Goal: Answer question/provide support: Share knowledge or assist other users

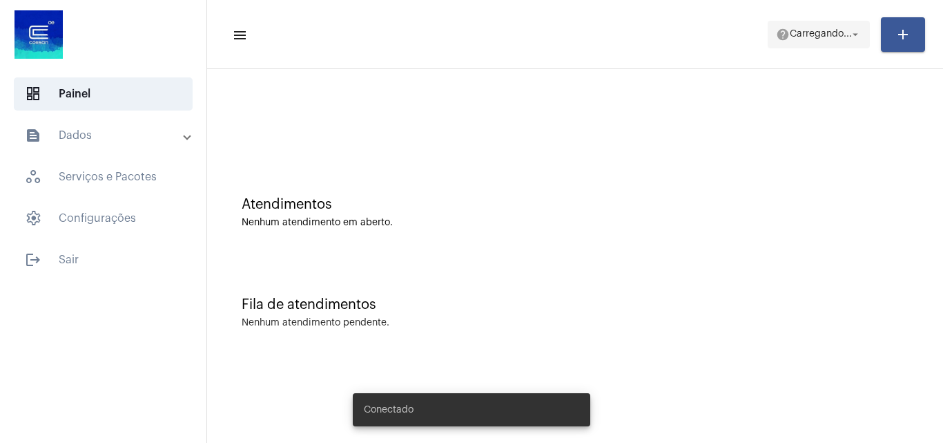
click at [804, 36] on span "Carregando..." at bounding box center [821, 35] width 62 height 10
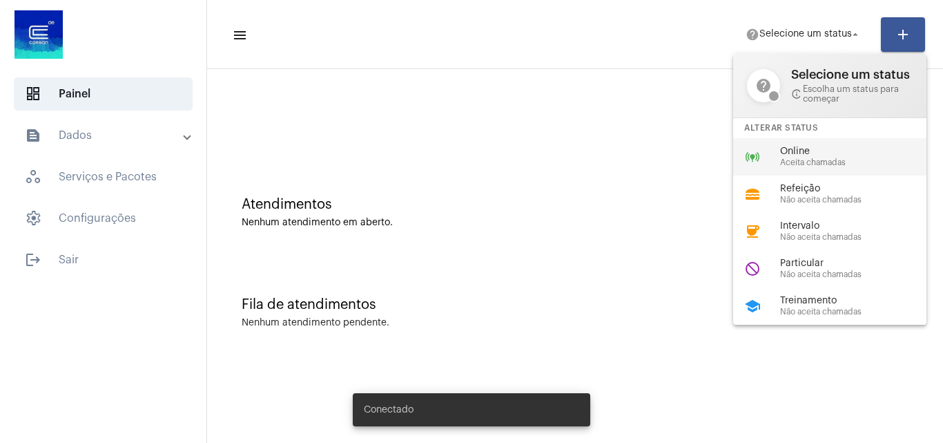
click at [829, 150] on span "Online" at bounding box center [858, 151] width 157 height 10
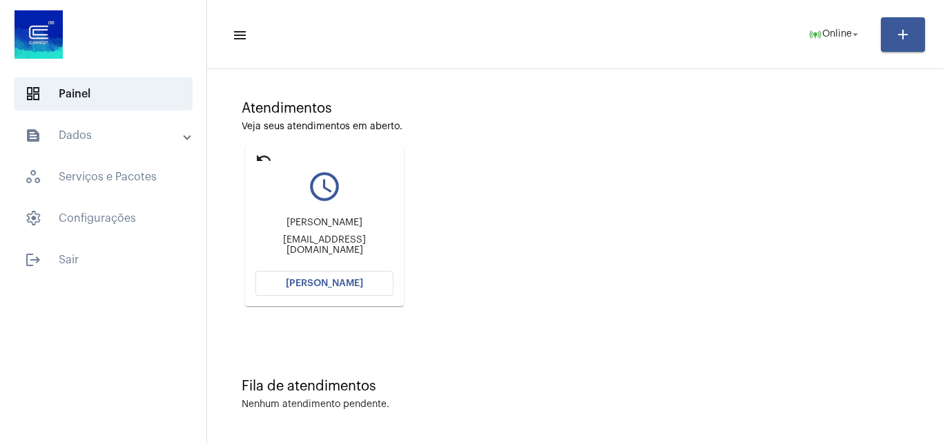
scroll to position [97, 0]
click at [324, 282] on span "[PERSON_NAME]" at bounding box center [324, 282] width 77 height 10
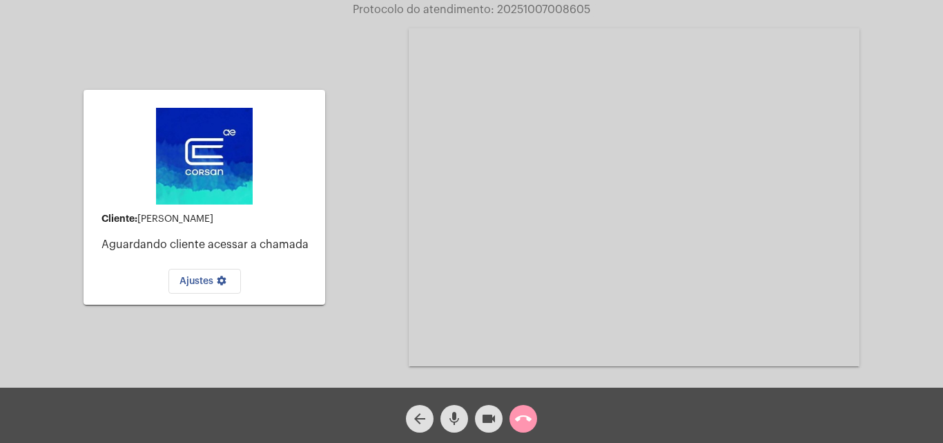
click at [520, 413] on mat-icon "call_end" at bounding box center [523, 418] width 17 height 17
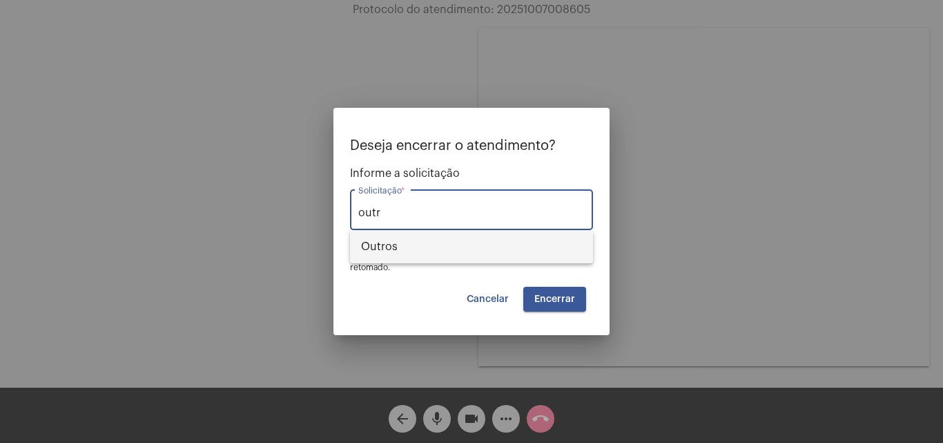
click at [481, 244] on span "Outros" at bounding box center [471, 246] width 221 height 33
type input "Outros"
click at [481, 244] on div "Outros Solicitação *" at bounding box center [471, 217] width 243 height 56
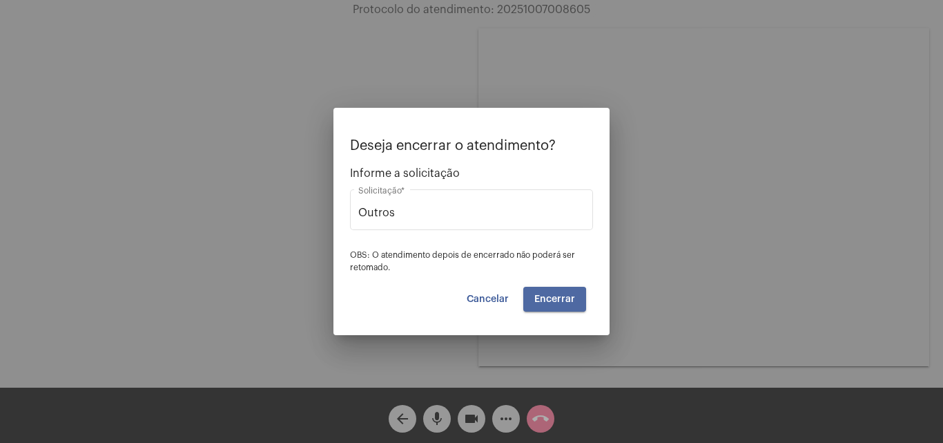
click at [548, 308] on button "Encerrar" at bounding box center [554, 299] width 63 height 25
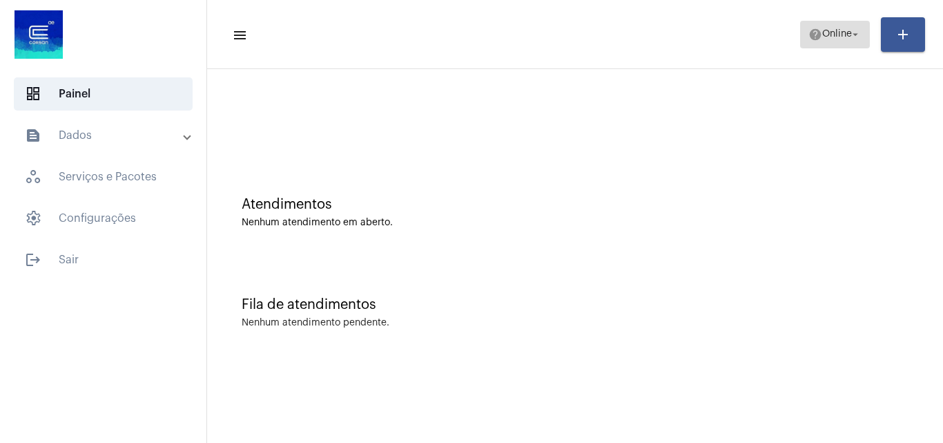
click at [844, 36] on span "Online" at bounding box center [837, 35] width 30 height 10
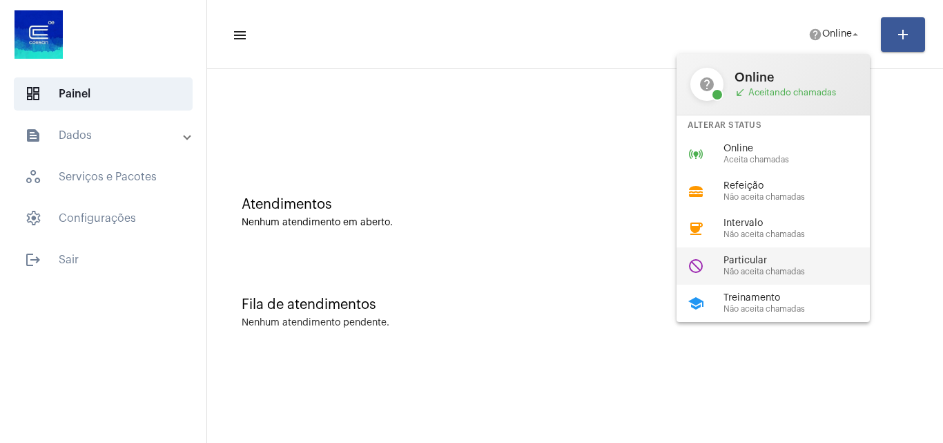
click at [773, 262] on span "Particular" at bounding box center [802, 260] width 157 height 10
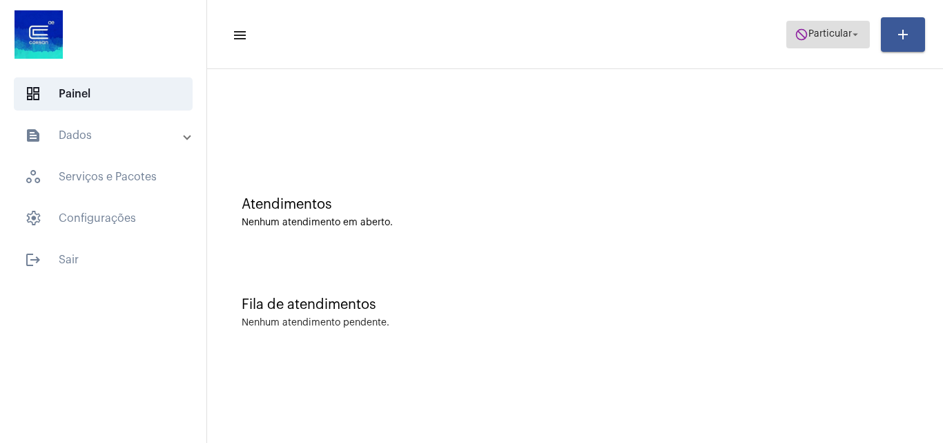
click at [841, 45] on span "do_not_disturb Particular arrow_drop_down" at bounding box center [828, 33] width 67 height 25
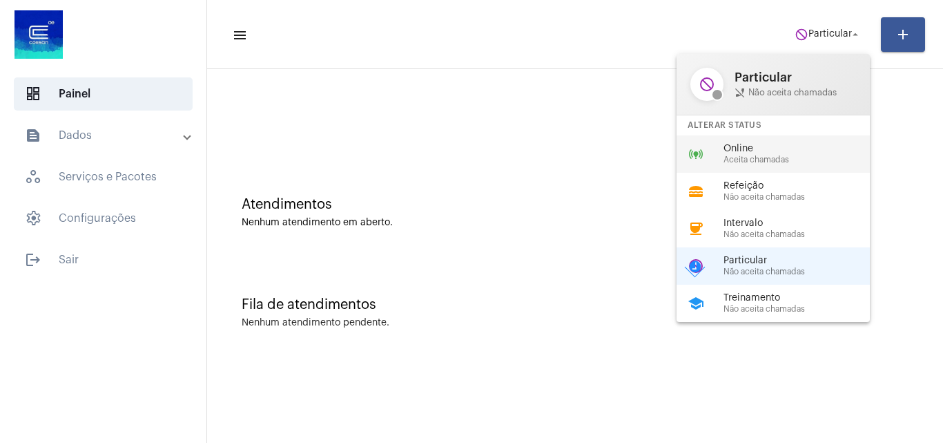
click at [794, 154] on div "Online Aceita chamadas" at bounding box center [802, 154] width 157 height 21
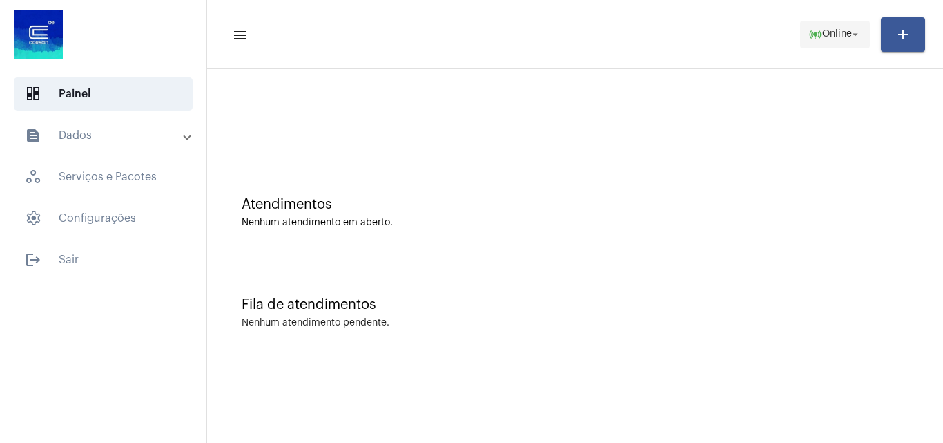
click at [858, 28] on mat-icon "arrow_drop_down" at bounding box center [855, 34] width 12 height 12
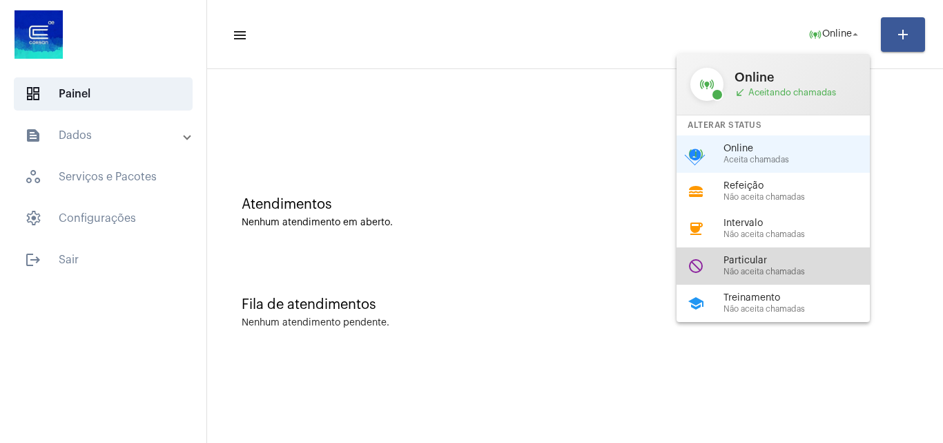
click at [775, 266] on div "Particular Não aceita chamadas" at bounding box center [802, 265] width 157 height 21
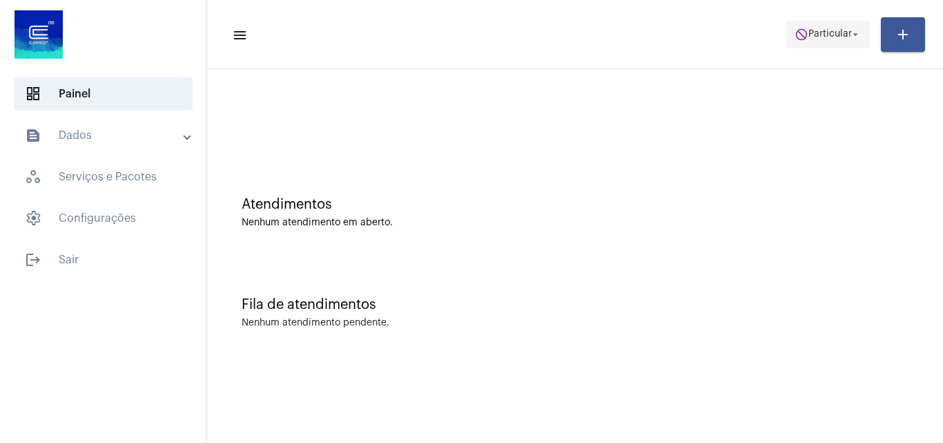
click at [848, 27] on span "do_not_disturb Particular arrow_drop_down" at bounding box center [828, 33] width 67 height 25
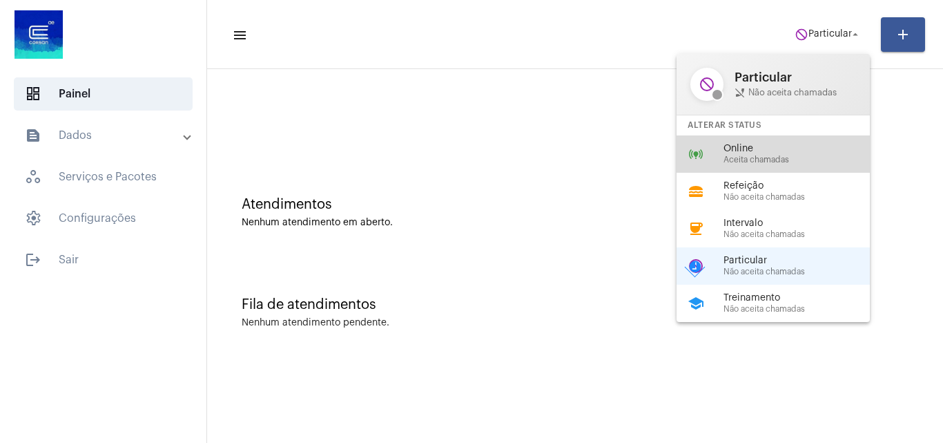
click at [746, 156] on span "Aceita chamadas" at bounding box center [802, 159] width 157 height 9
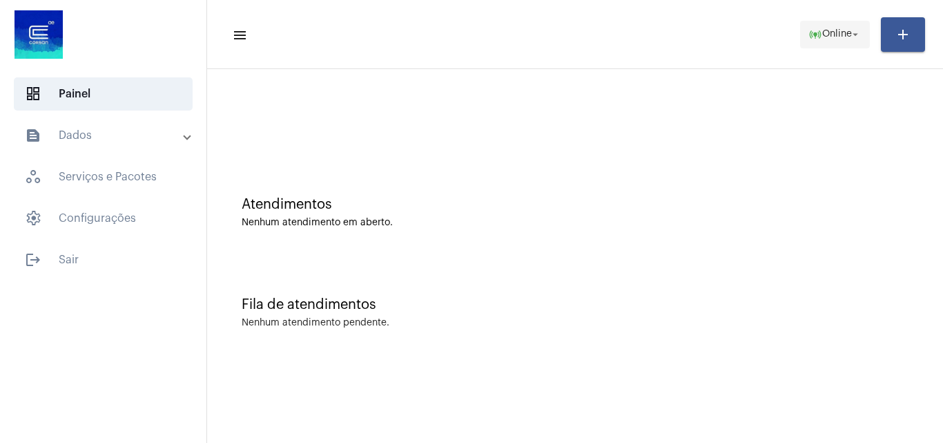
click at [846, 36] on span "Online" at bounding box center [837, 35] width 30 height 10
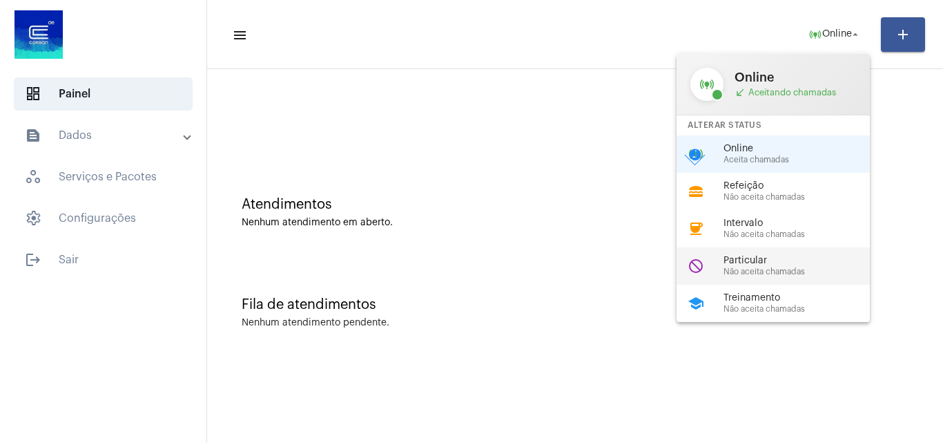
click at [806, 247] on div "do_not_disturb Particular Não aceita chamadas" at bounding box center [784, 265] width 215 height 37
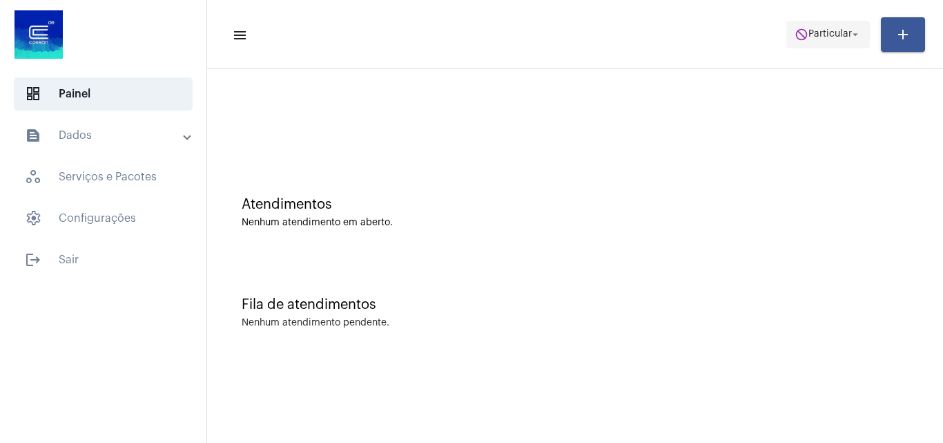
click at [858, 36] on mat-icon "arrow_drop_down" at bounding box center [855, 34] width 12 height 12
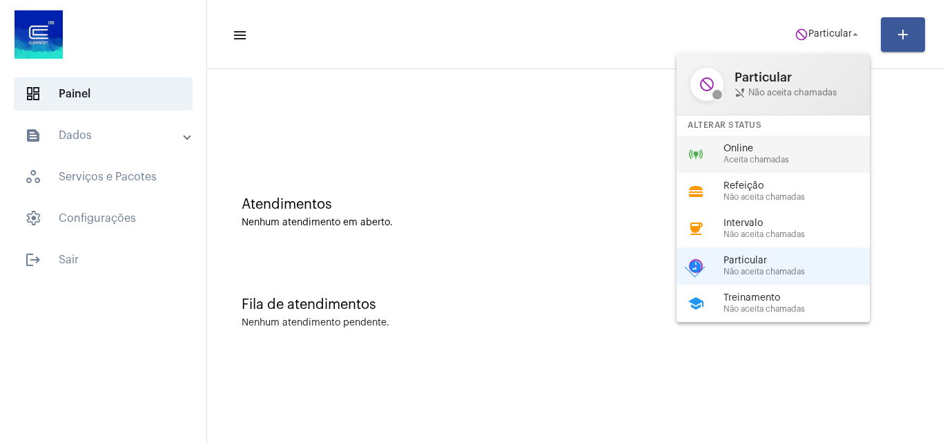
click at [752, 159] on span "Aceita chamadas" at bounding box center [802, 159] width 157 height 9
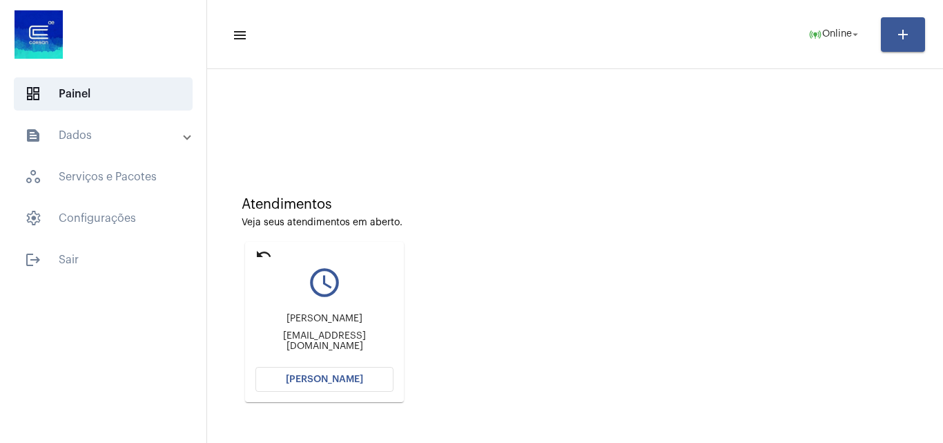
click at [341, 385] on button "[PERSON_NAME]" at bounding box center [324, 379] width 138 height 25
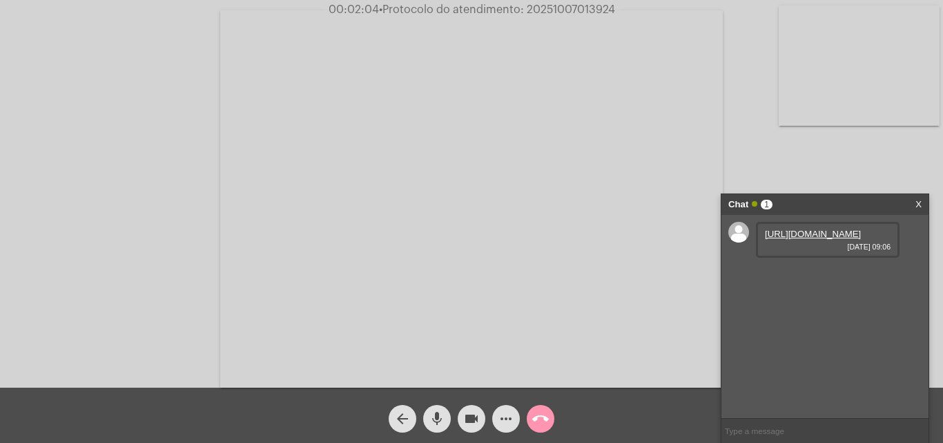
click at [826, 239] on link "[URL][DOMAIN_NAME]" at bounding box center [813, 234] width 96 height 10
click at [815, 278] on link "[URL][DOMAIN_NAME]" at bounding box center [813, 273] width 96 height 10
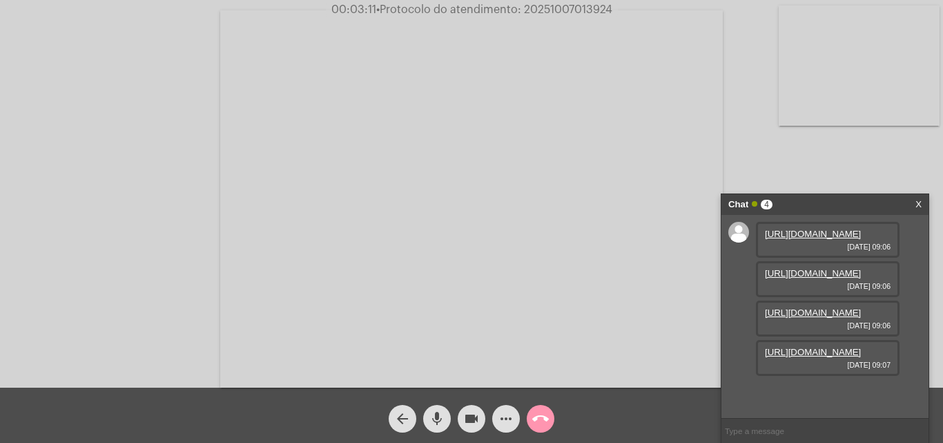
click at [492, 204] on video at bounding box center [471, 198] width 503 height 377
click at [251, 146] on video at bounding box center [239, 197] width 451 height 338
click at [830, 318] on link "[URL][DOMAIN_NAME]" at bounding box center [813, 312] width 96 height 10
click at [826, 357] on link "[URL][DOMAIN_NAME]" at bounding box center [813, 352] width 96 height 10
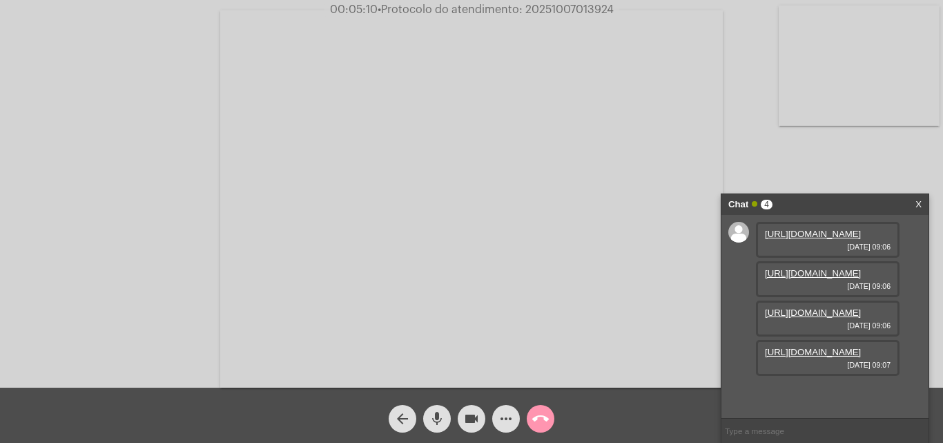
click at [841, 357] on link "[URL][DOMAIN_NAME]" at bounding box center [813, 352] width 96 height 10
click at [784, 155] on div "Acessando Câmera e Microfone..." at bounding box center [471, 196] width 940 height 387
click at [831, 386] on link "[URL][DOMAIN_NAME]" at bounding box center [813, 391] width 96 height 10
click at [444, 418] on mat-icon "mic" at bounding box center [437, 418] width 17 height 17
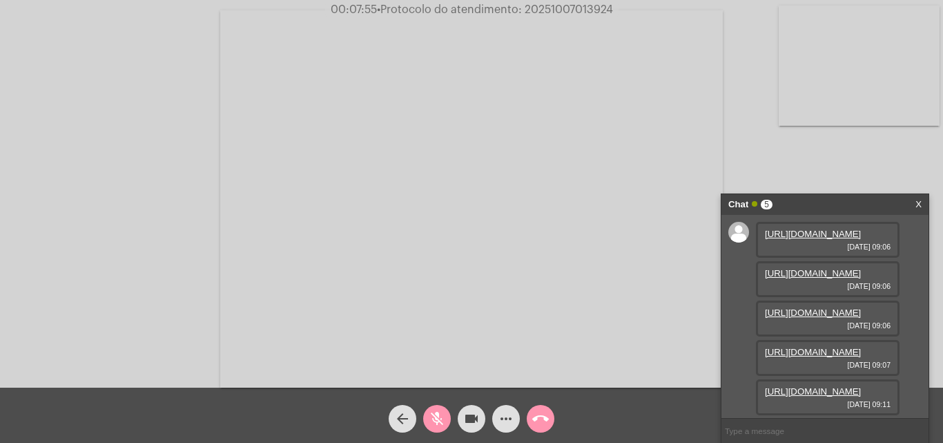
click at [465, 425] on mat-icon "videocam" at bounding box center [471, 418] width 17 height 17
click at [813, 239] on link "[URL][DOMAIN_NAME]" at bounding box center [813, 234] width 96 height 10
click at [821, 239] on link "[URL][DOMAIN_NAME]" at bounding box center [813, 234] width 96 height 10
click at [739, 120] on div "Acessando Câmera e Microfone..." at bounding box center [471, 196] width 940 height 387
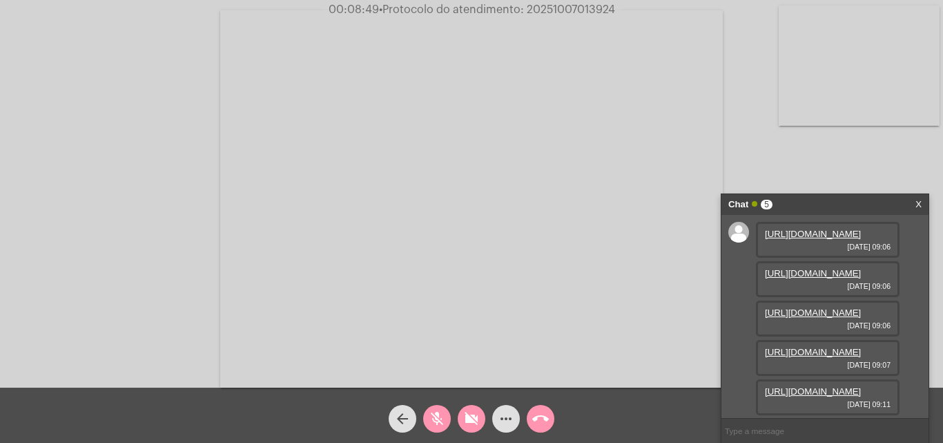
scroll to position [153, 0]
click at [786, 386] on link "[URL][DOMAIN_NAME]" at bounding box center [813, 391] width 96 height 10
click at [634, 426] on div "arrow_back mic_off videocam_off more_horiz call_end" at bounding box center [471, 414] width 943 height 55
click at [831, 239] on link "[URL][DOMAIN_NAME]" at bounding box center [813, 234] width 96 height 10
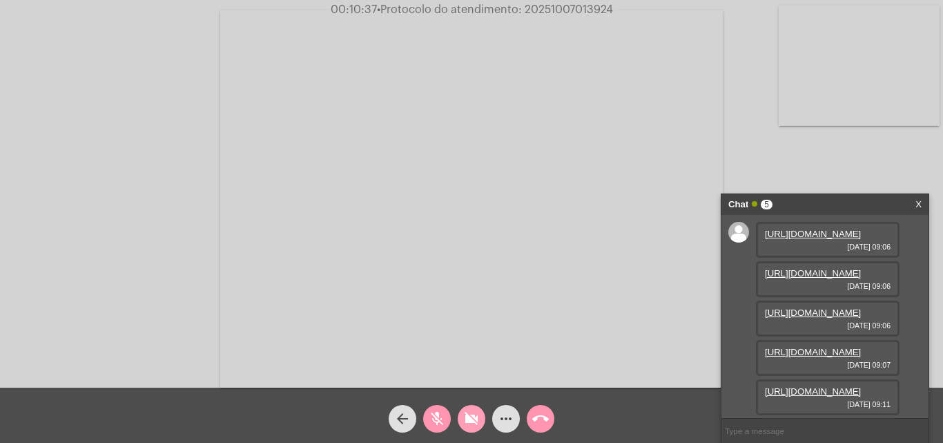
click at [465, 410] on mat-icon "videocam_off" at bounding box center [471, 418] width 17 height 17
click at [441, 420] on mat-icon "mic_off" at bounding box center [437, 418] width 17 height 17
click at [501, 415] on mat-icon "more_horiz" at bounding box center [506, 418] width 17 height 17
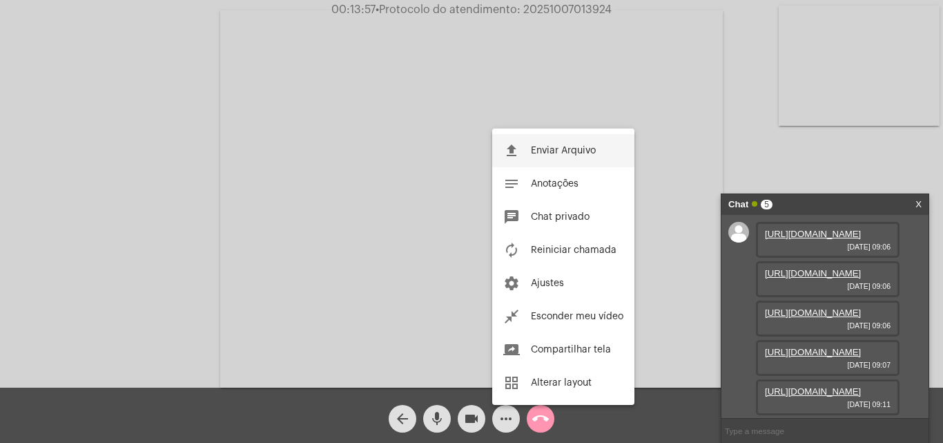
click at [582, 152] on span "Enviar Arquivo" at bounding box center [563, 151] width 65 height 10
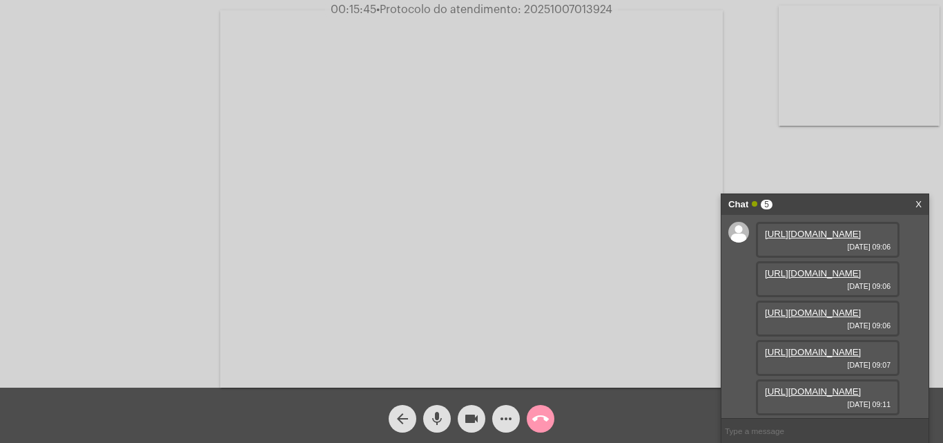
click at [835, 239] on link "[URL][DOMAIN_NAME]" at bounding box center [813, 234] width 96 height 10
click at [775, 162] on div "Acessando Câmera e Microfone..." at bounding box center [471, 196] width 940 height 387
click at [831, 278] on link "[URL][DOMAIN_NAME]" at bounding box center [813, 273] width 96 height 10
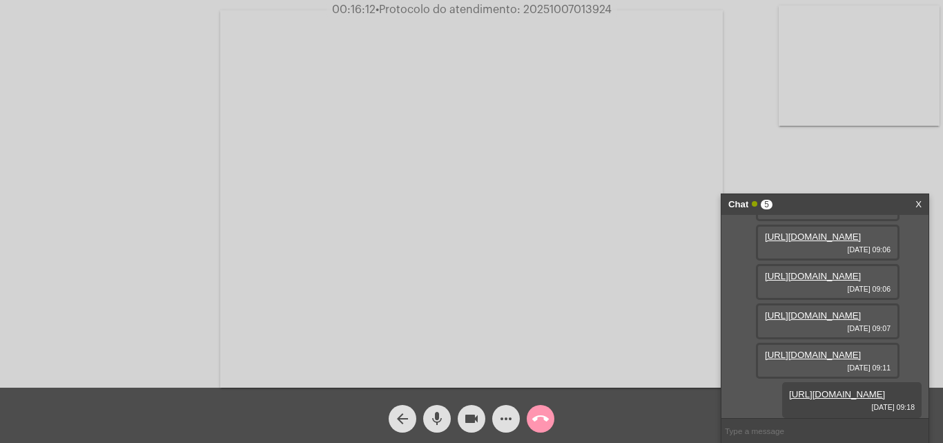
click at [855, 281] on link "[URL][DOMAIN_NAME]" at bounding box center [813, 276] width 96 height 10
click at [434, 420] on mat-icon "mic" at bounding box center [437, 418] width 17 height 17
click at [476, 426] on mat-icon "videocam" at bounding box center [471, 418] width 17 height 17
click at [533, 421] on mat-icon "call_end" at bounding box center [540, 418] width 17 height 17
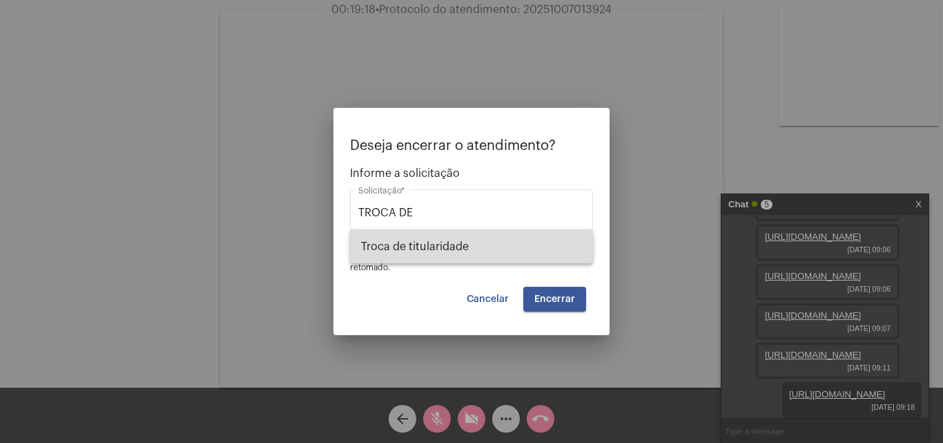
click at [473, 244] on span "Troca de titularidade" at bounding box center [471, 246] width 221 height 33
type input "Troca de titularidade"
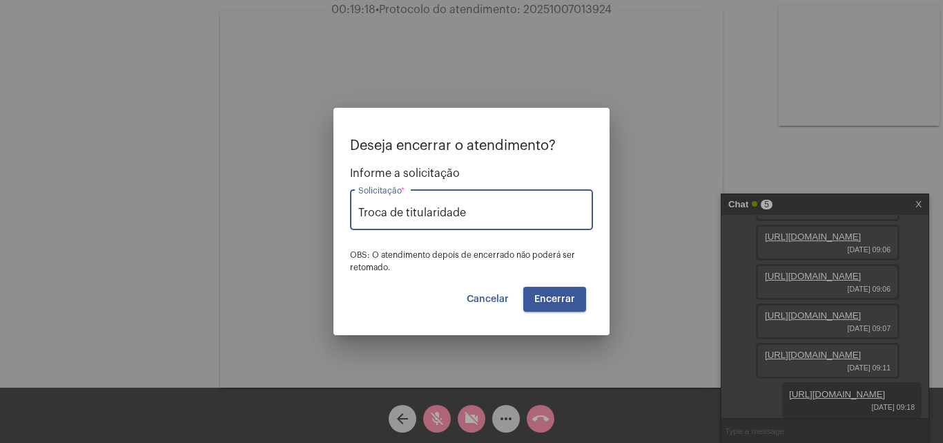
click at [552, 298] on span "Encerrar" at bounding box center [554, 299] width 41 height 10
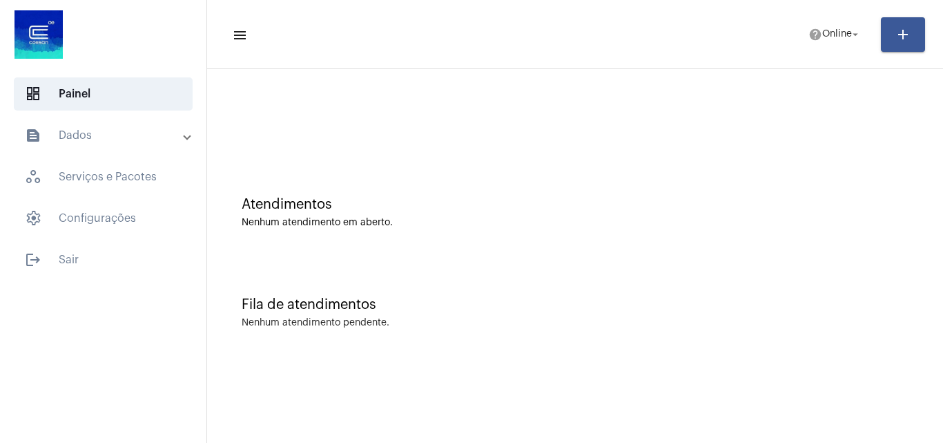
click at [106, 128] on mat-panel-title "text_snippet_outlined Dados" at bounding box center [104, 135] width 159 height 17
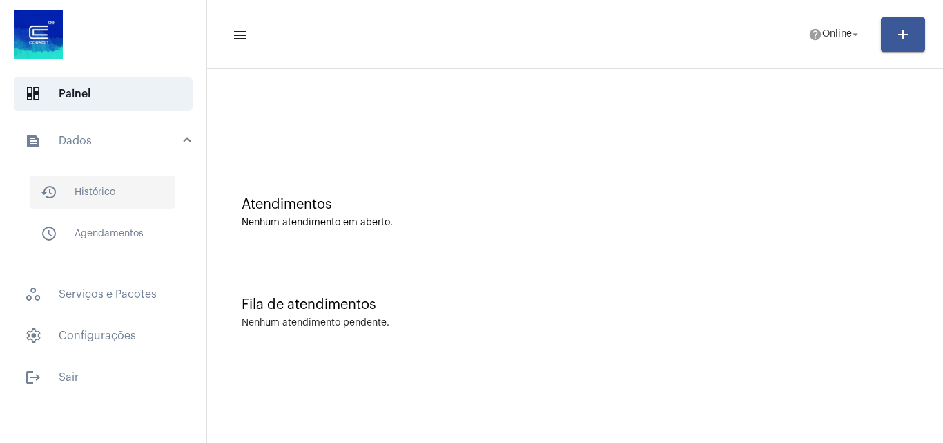
click at [148, 193] on span "history_outlined Histórico" at bounding box center [103, 191] width 146 height 33
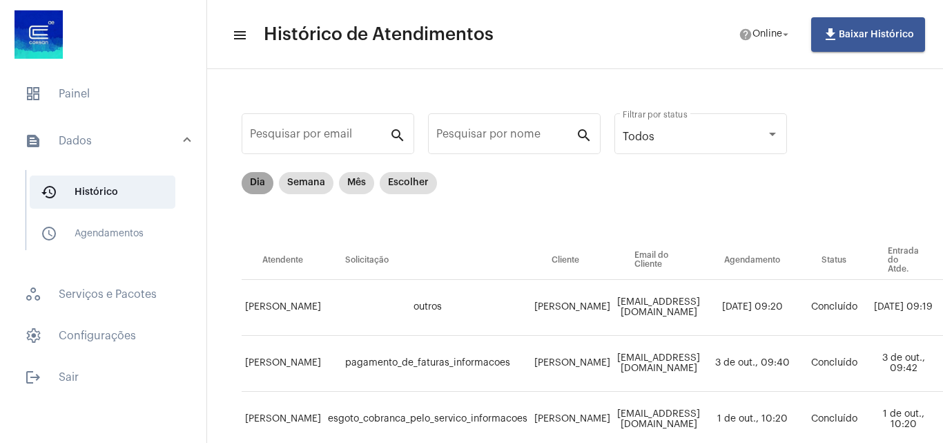
click at [255, 175] on mat-chip "Dia" at bounding box center [258, 183] width 32 height 22
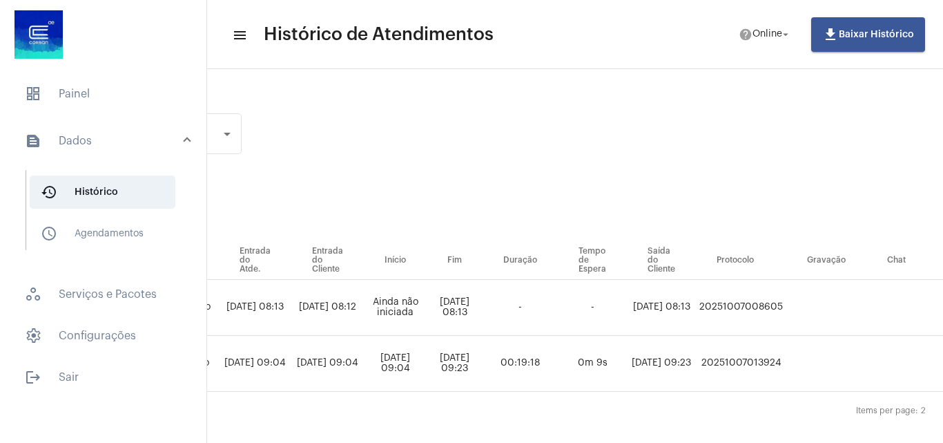
scroll to position [0, 551]
click at [777, 361] on td "20251007013924" at bounding box center [735, 364] width 90 height 56
copy td "20251007013924"
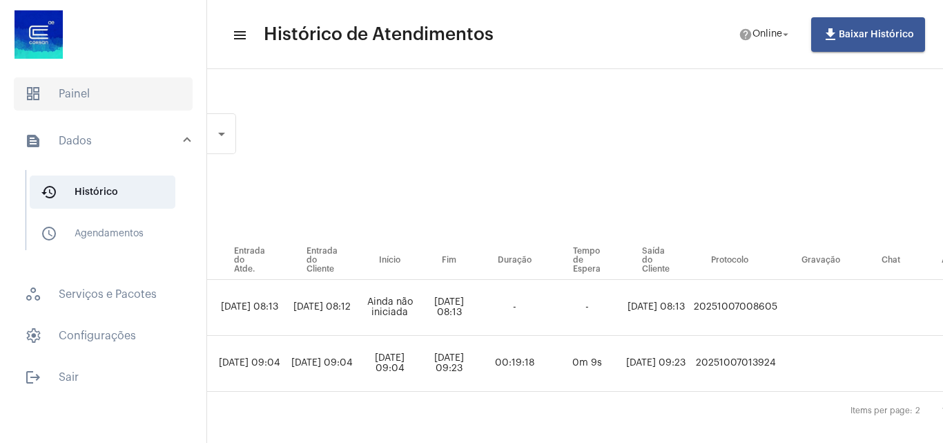
click at [97, 93] on span "dashboard Painel" at bounding box center [103, 93] width 179 height 33
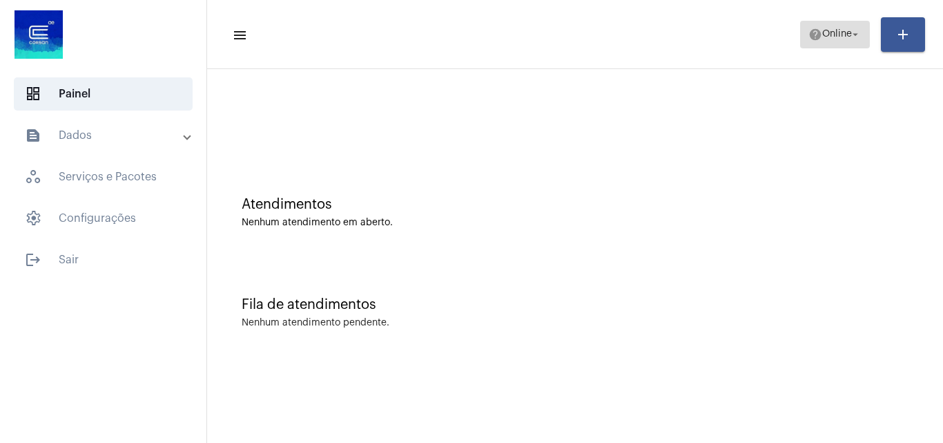
click at [822, 35] on span "Online" at bounding box center [837, 35] width 30 height 10
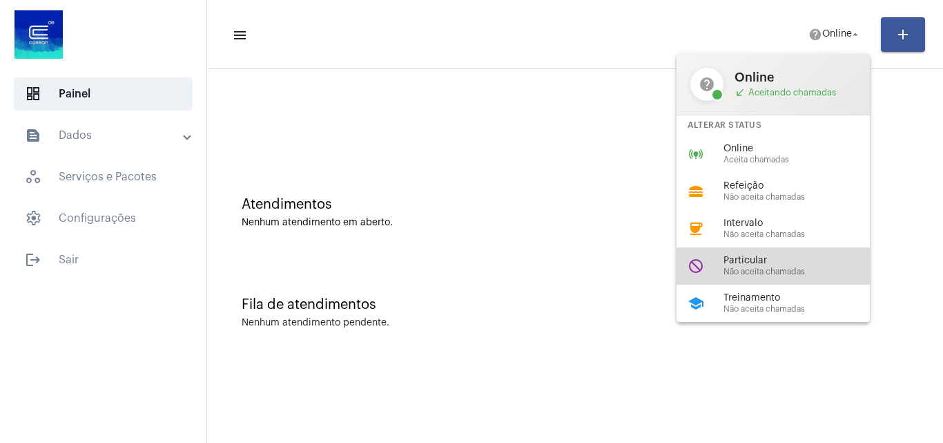
click at [784, 260] on span "Particular" at bounding box center [802, 260] width 157 height 10
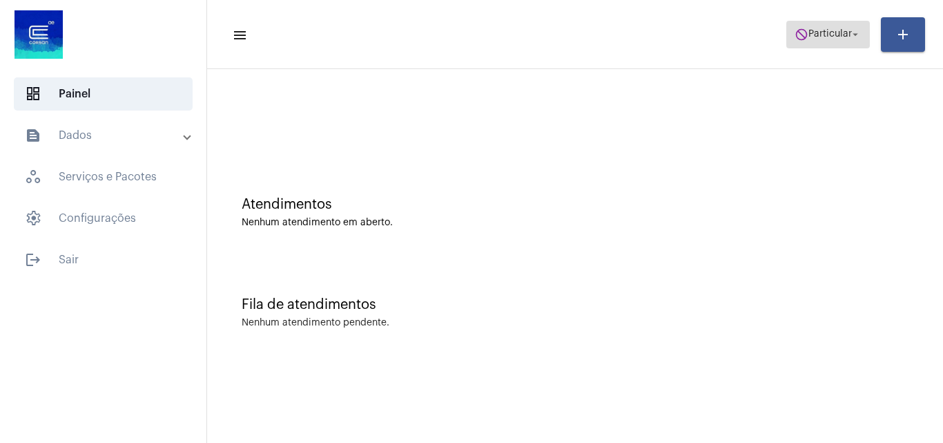
click at [839, 39] on span "Particular" at bounding box center [829, 35] width 43 height 10
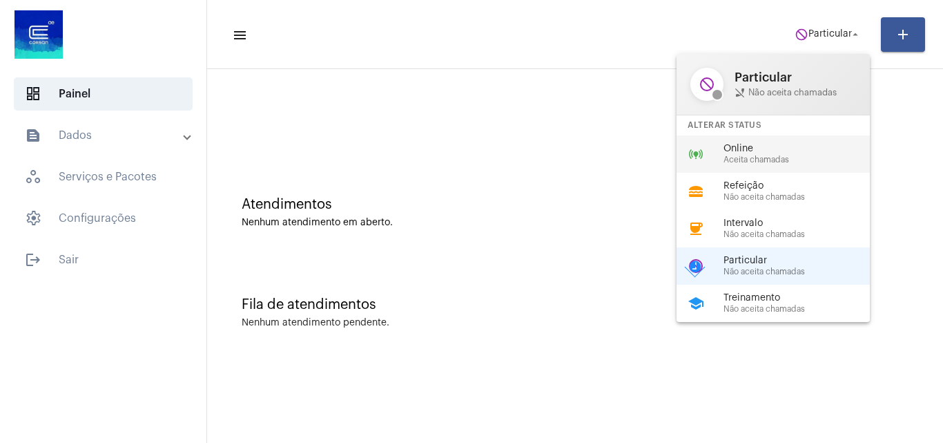
click at [784, 146] on span "Online" at bounding box center [802, 149] width 157 height 10
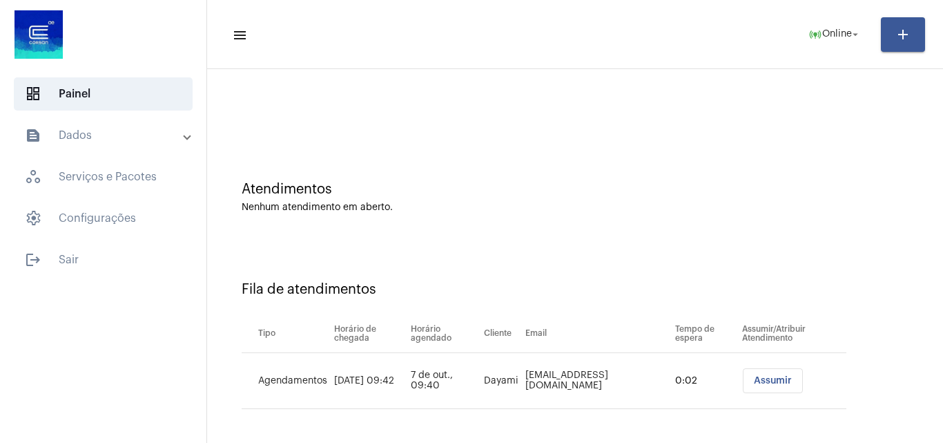
scroll to position [19, 0]
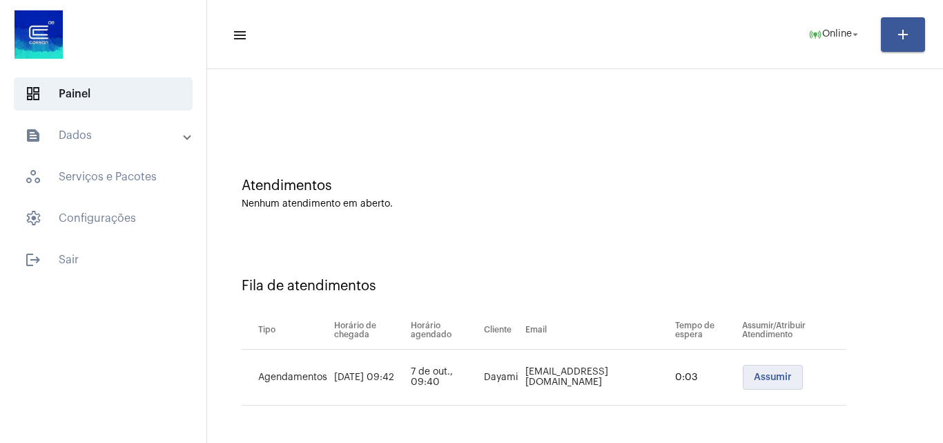
click at [754, 371] on button "Assumir" at bounding box center [773, 377] width 60 height 25
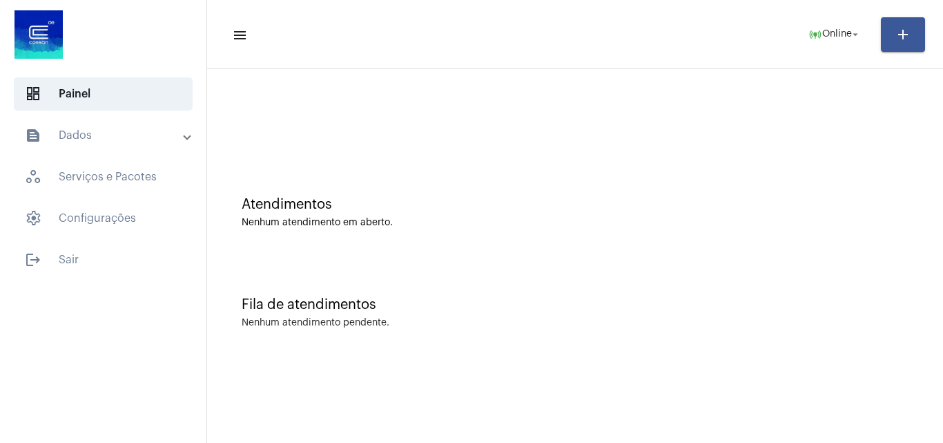
scroll to position [0, 0]
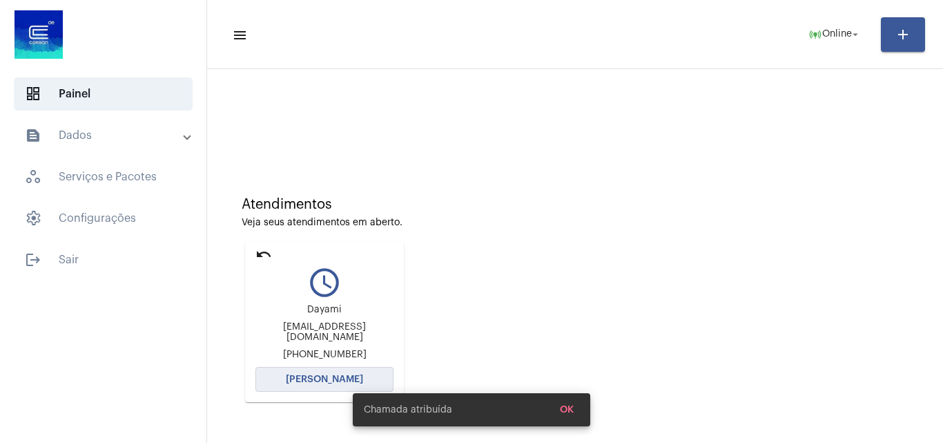
click at [336, 375] on span "[PERSON_NAME]" at bounding box center [324, 379] width 77 height 10
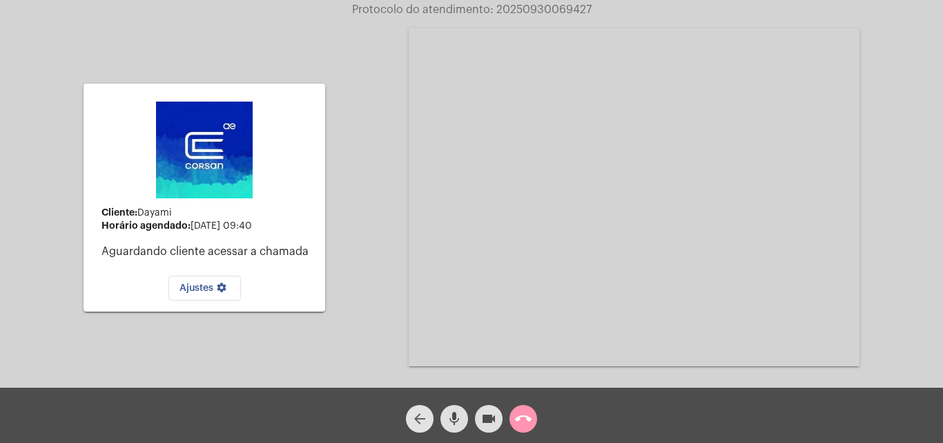
click at [407, 413] on button "arrow_back" at bounding box center [420, 419] width 28 height 28
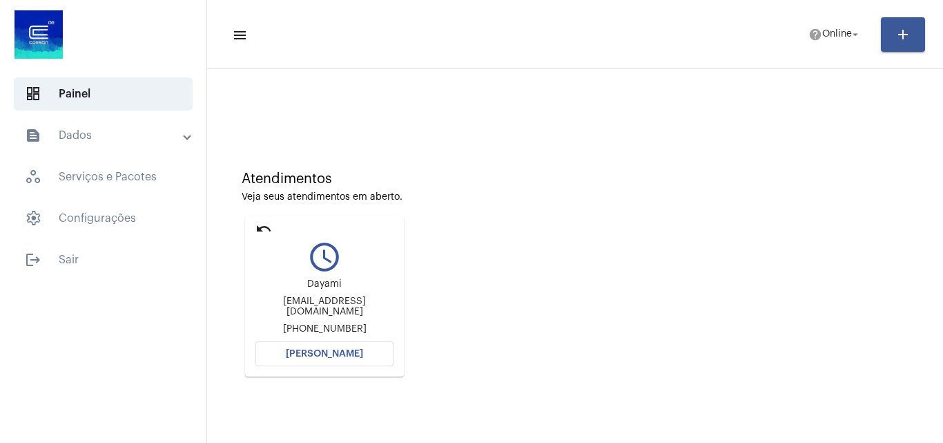
scroll to position [69, 0]
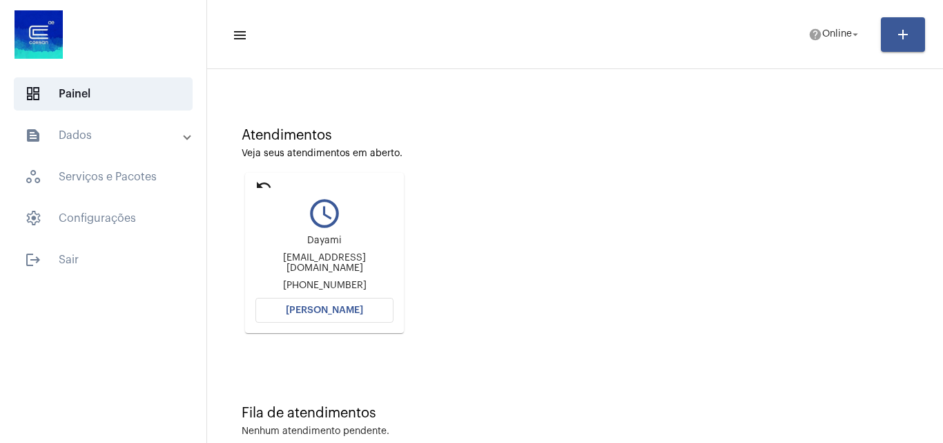
click at [343, 304] on button "[PERSON_NAME]" at bounding box center [324, 310] width 138 height 25
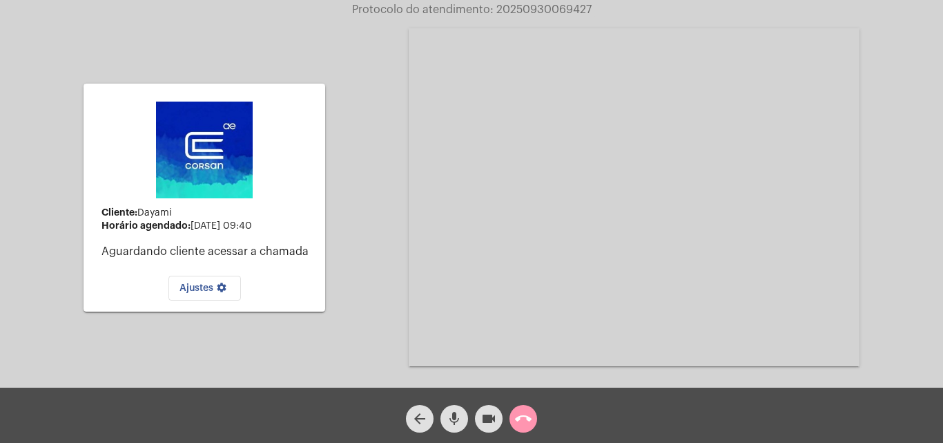
click at [515, 430] on span "call_end" at bounding box center [523, 419] width 17 height 28
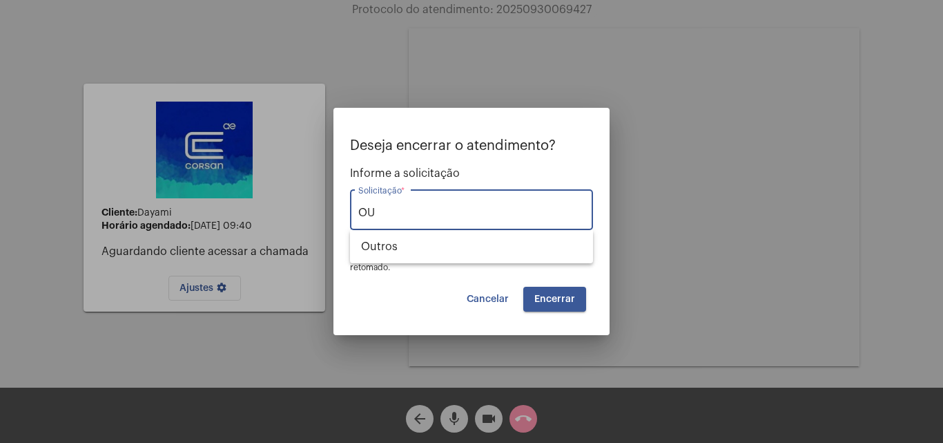
type input "O"
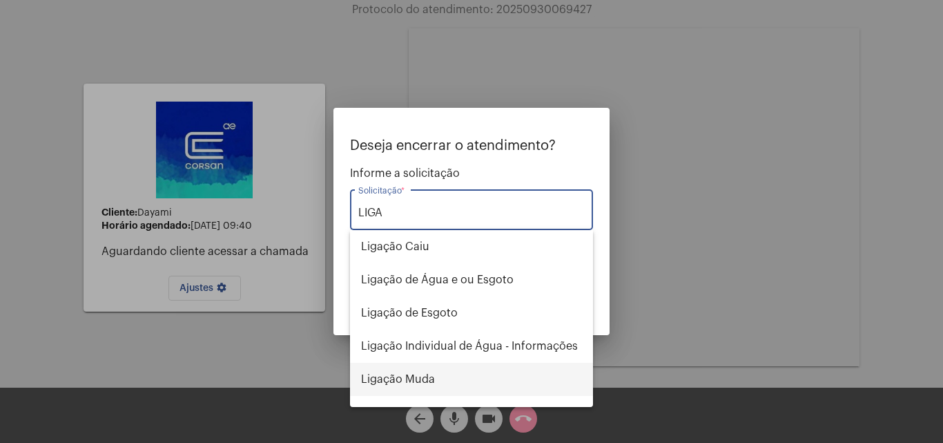
click at [469, 369] on span "Ligação Muda" at bounding box center [471, 378] width 221 height 33
type input "Ligação Muda"
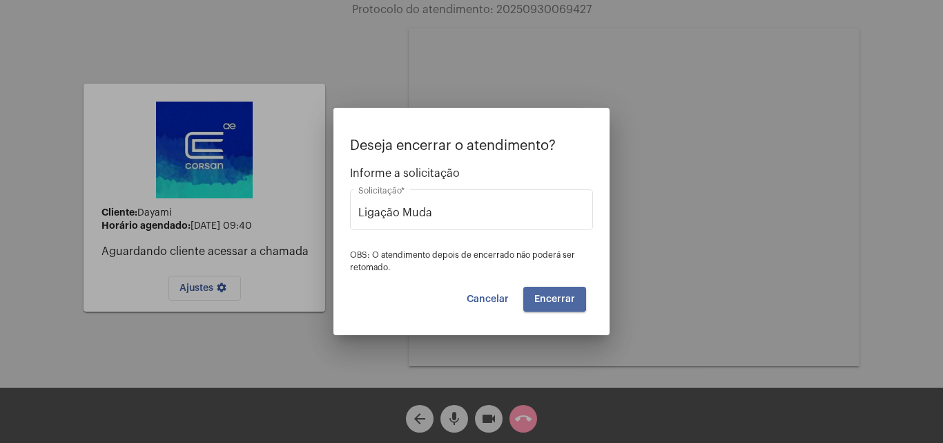
click at [530, 296] on button "Encerrar" at bounding box center [554, 299] width 63 height 25
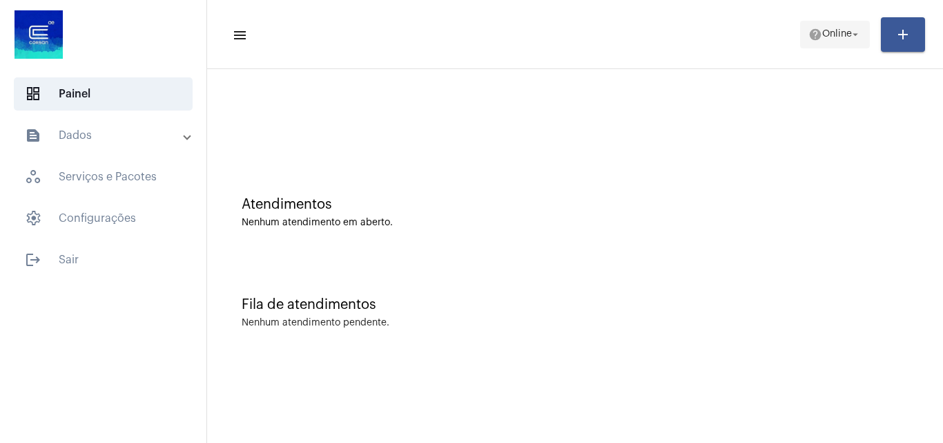
click at [855, 33] on mat-icon "arrow_drop_down" at bounding box center [855, 34] width 12 height 12
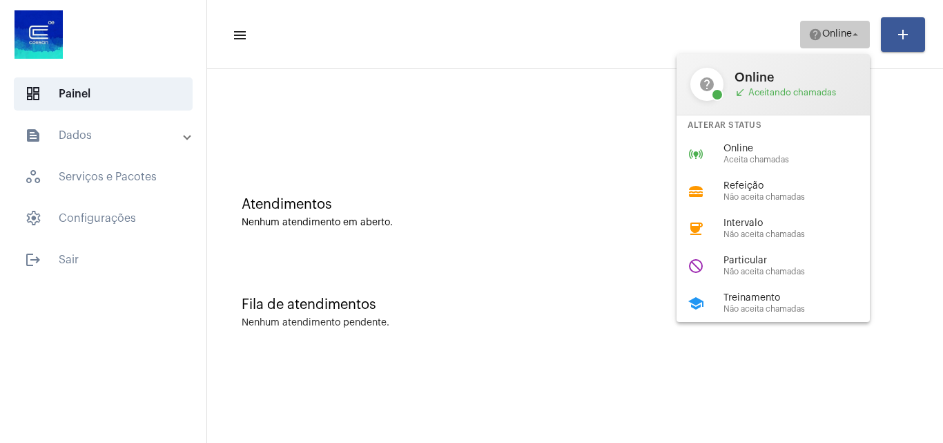
click at [855, 33] on body "dashboard Painel text_snippet_outlined Dados history_outlined Histórico schedul…" at bounding box center [471, 221] width 943 height 443
click at [794, 256] on span "Particular" at bounding box center [802, 260] width 157 height 10
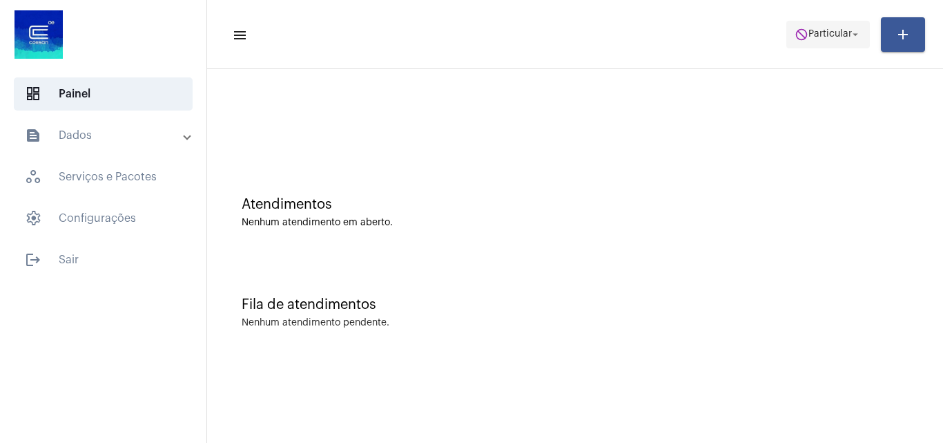
click at [794, 48] on button "do_not_disturb Particular arrow_drop_down" at bounding box center [828, 35] width 84 height 28
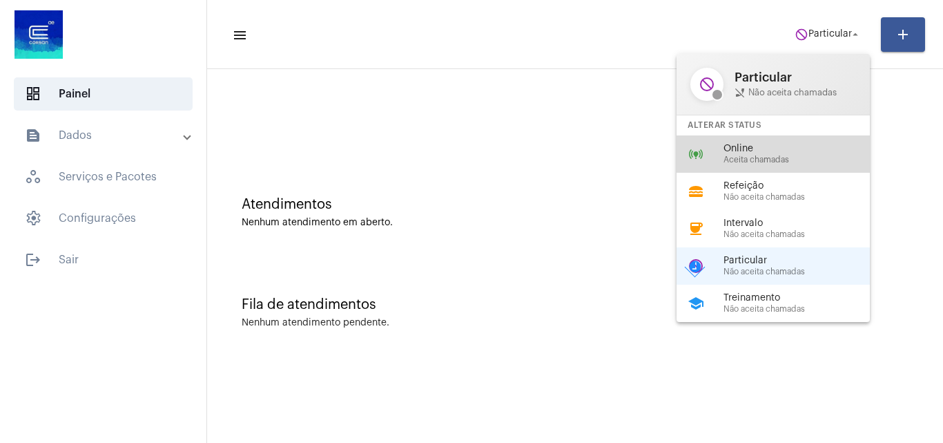
click at [777, 147] on span "Online" at bounding box center [802, 149] width 157 height 10
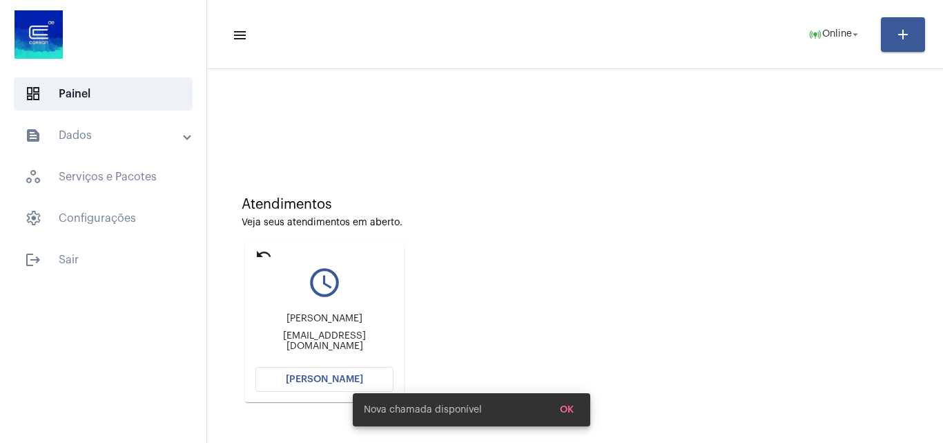
click at [315, 374] on span "[PERSON_NAME]" at bounding box center [324, 379] width 77 height 10
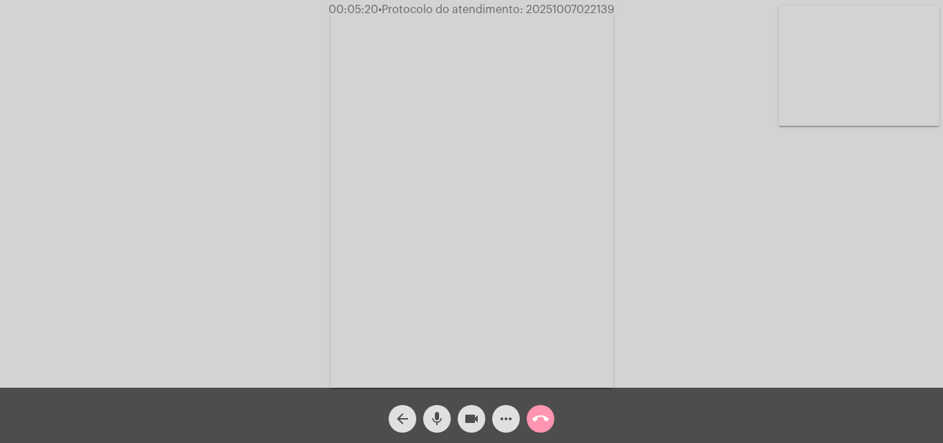
click at [423, 419] on button "mic" at bounding box center [437, 419] width 28 height 28
click at [465, 417] on mat-icon "videocam" at bounding box center [471, 418] width 17 height 17
click at [467, 420] on mat-icon "videocam_off" at bounding box center [471, 418] width 17 height 17
click at [447, 416] on button "mic_off" at bounding box center [437, 419] width 28 height 28
click at [499, 419] on mat-icon "more_horiz" at bounding box center [506, 418] width 17 height 17
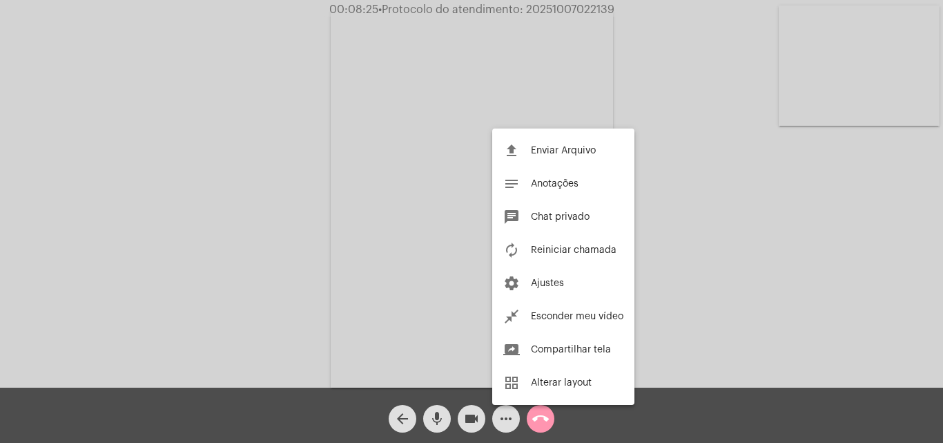
click at [349, 233] on div at bounding box center [471, 221] width 943 height 443
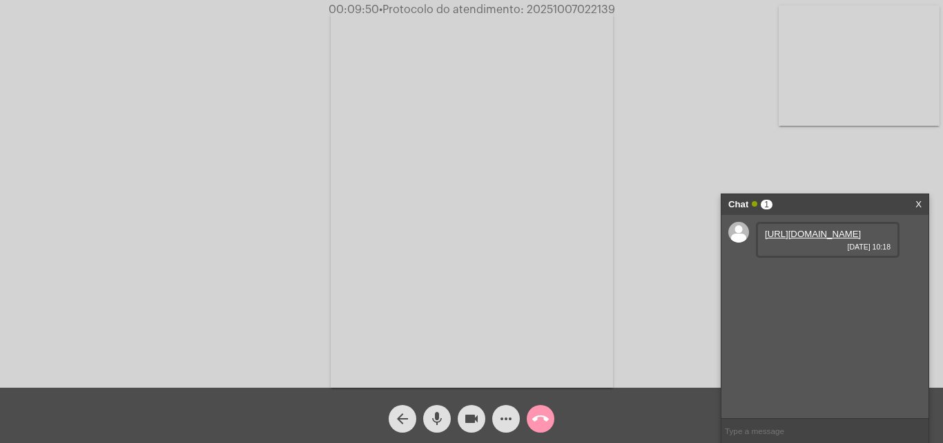
click at [690, 148] on div "Acessando Câmera e Microfone..." at bounding box center [471, 196] width 940 height 387
click at [831, 239] on link "[URL][DOMAIN_NAME]" at bounding box center [813, 234] width 96 height 10
click at [428, 421] on button "mic" at bounding box center [437, 419] width 28 height 28
click at [462, 415] on button "videocam" at bounding box center [472, 419] width 28 height 28
click at [472, 407] on span "videocam_off" at bounding box center [471, 419] width 17 height 28
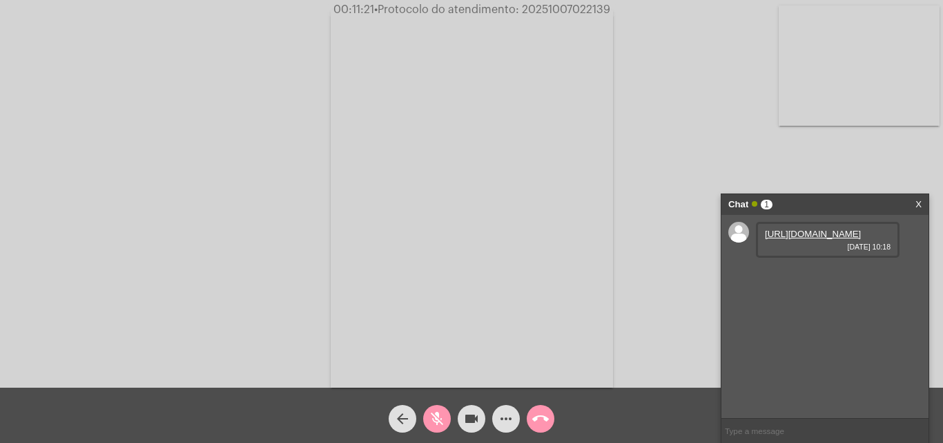
click at [446, 426] on button "mic_off" at bounding box center [437, 419] width 28 height 28
click at [443, 427] on mat-icon "mic" at bounding box center [437, 418] width 17 height 17
click at [463, 422] on mat-icon "videocam" at bounding box center [471, 418] width 17 height 17
click at [478, 416] on mat-icon "videocam_off" at bounding box center [471, 418] width 17 height 17
click at [447, 422] on button "mic_off" at bounding box center [437, 419] width 28 height 28
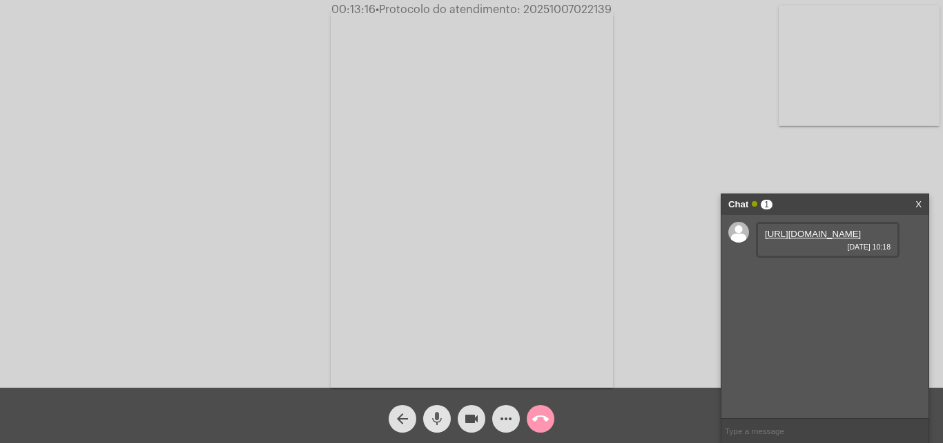
click at [438, 409] on span "mic" at bounding box center [437, 419] width 17 height 28
click at [462, 415] on button "videocam" at bounding box center [472, 419] width 28 height 28
click at [431, 423] on mat-icon "mic_off" at bounding box center [437, 418] width 17 height 17
click at [471, 428] on span "videocam_off" at bounding box center [471, 419] width 17 height 28
click at [447, 411] on button "mic" at bounding box center [437, 419] width 28 height 28
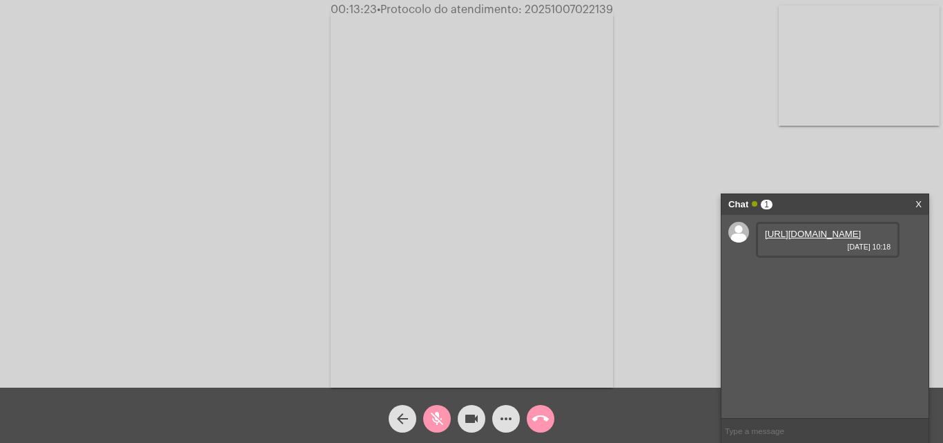
click at [464, 416] on mat-icon "videocam" at bounding box center [471, 418] width 17 height 17
click at [484, 413] on button "videocam_off" at bounding box center [472, 419] width 28 height 28
click at [447, 418] on button "mic_off" at bounding box center [437, 419] width 28 height 28
click at [450, 419] on button "mic" at bounding box center [437, 419] width 28 height 28
click at [477, 423] on mat-icon "videocam" at bounding box center [471, 418] width 17 height 17
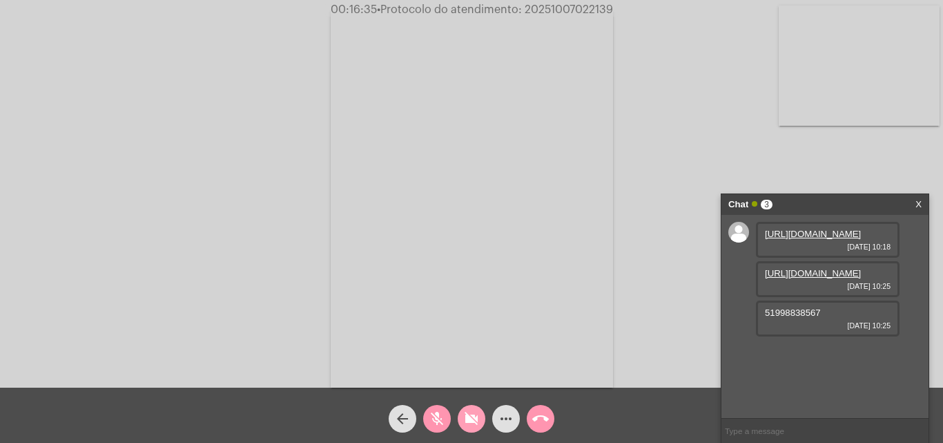
click at [481, 409] on button "videocam_off" at bounding box center [472, 419] width 28 height 28
click at [449, 410] on div "mic_off" at bounding box center [437, 415] width 35 height 35
click at [801, 278] on link "[URL][DOMAIN_NAME]" at bounding box center [813, 273] width 96 height 10
drag, startPoint x: 466, startPoint y: 423, endPoint x: 451, endPoint y: 423, distance: 15.2
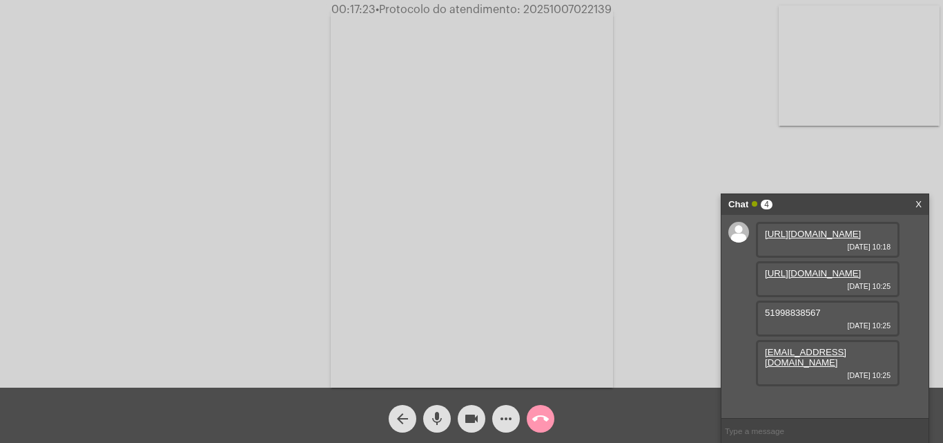
click at [466, 423] on mat-icon "videocam" at bounding box center [471, 418] width 17 height 17
click at [443, 423] on mat-icon "mic" at bounding box center [437, 418] width 17 height 17
click at [479, 410] on mat-icon "videocam_off" at bounding box center [471, 418] width 17 height 17
click at [454, 414] on div "videocam" at bounding box center [471, 415] width 35 height 35
click at [436, 423] on mat-icon "mic_off" at bounding box center [437, 418] width 17 height 17
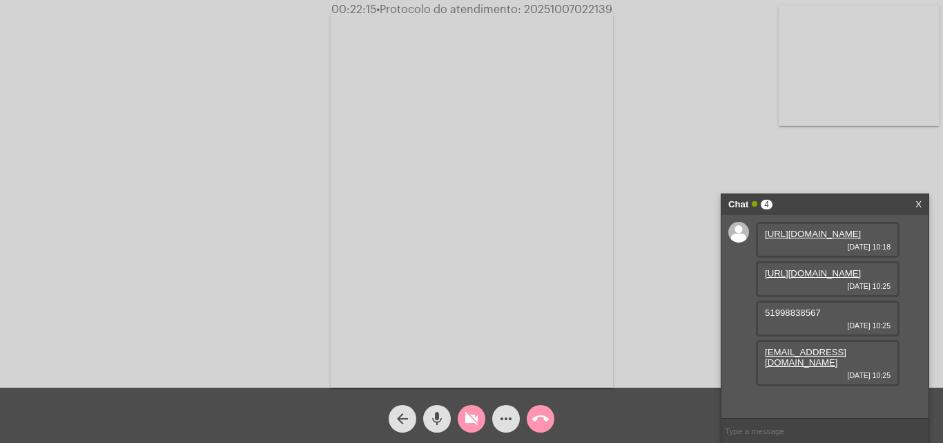
click at [464, 425] on mat-icon "videocam_off" at bounding box center [471, 418] width 17 height 17
click at [435, 414] on mat-icon "mic" at bounding box center [437, 418] width 17 height 17
click at [467, 425] on mat-icon "videocam" at bounding box center [471, 418] width 17 height 17
click at [550, 412] on button "call_end" at bounding box center [541, 419] width 28 height 28
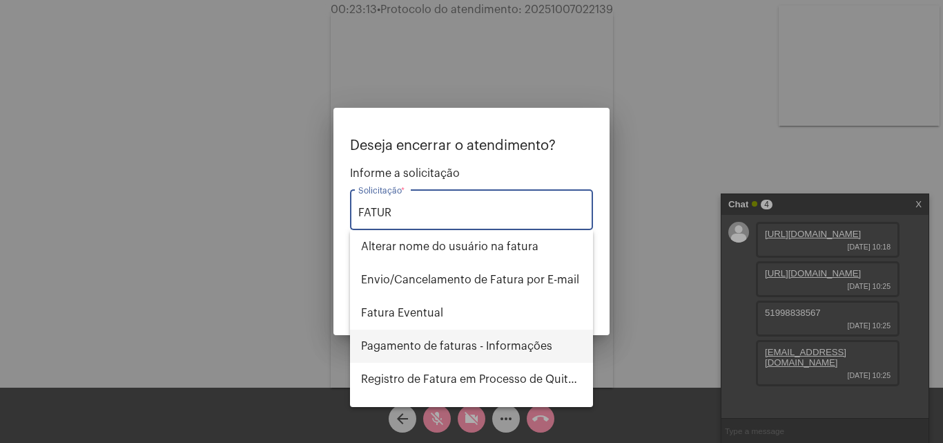
click at [456, 345] on span "Pagamento de faturas - Informações" at bounding box center [471, 345] width 221 height 33
type input "Pagamento de faturas - Informações"
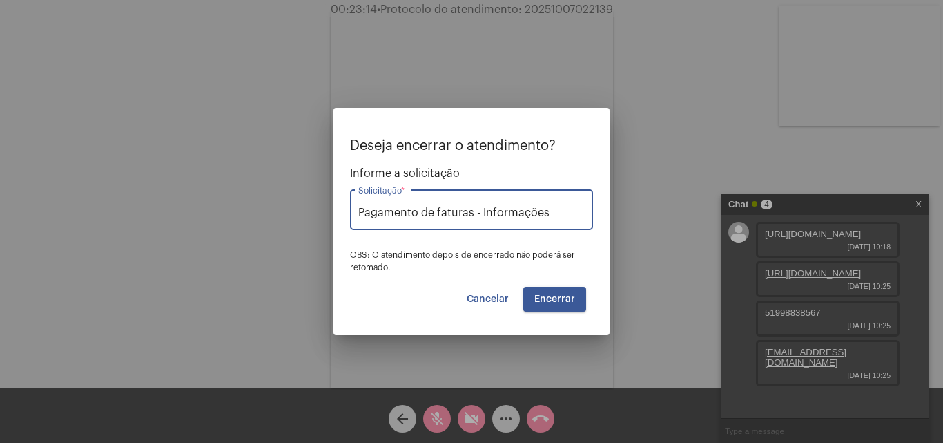
click at [565, 296] on span "Encerrar" at bounding box center [554, 299] width 41 height 10
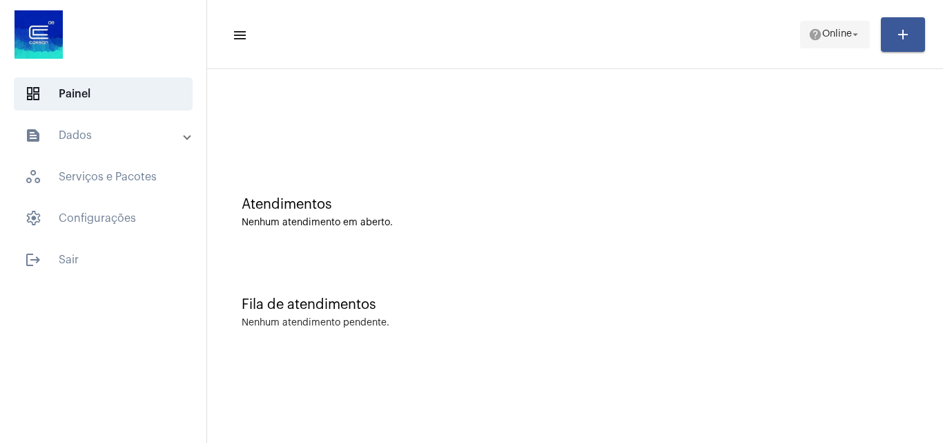
click at [829, 32] on span "Online" at bounding box center [837, 35] width 30 height 10
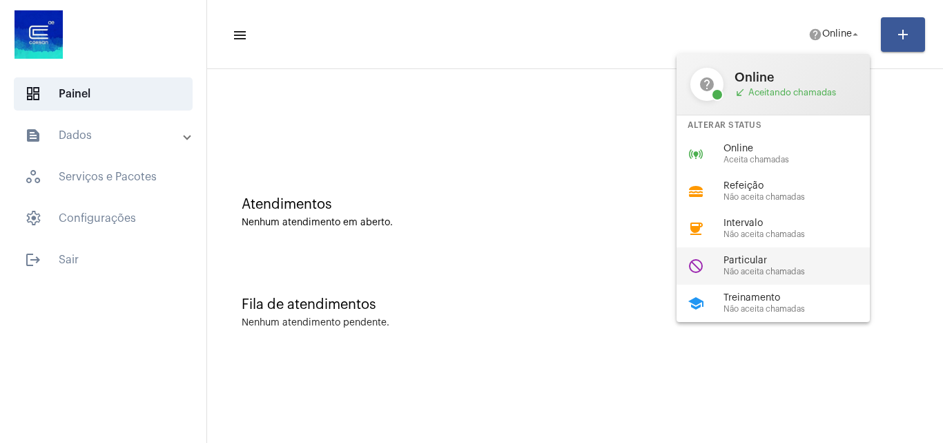
click at [799, 250] on div "do_not_disturb Particular Não aceita chamadas" at bounding box center [784, 265] width 215 height 37
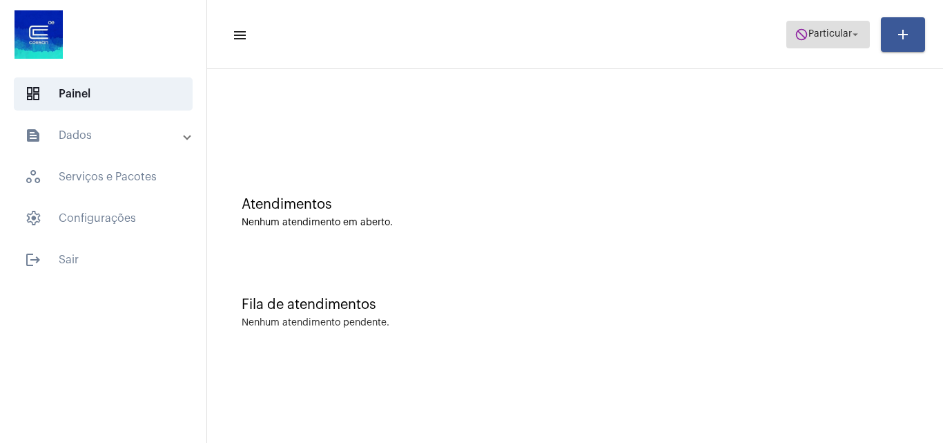
click at [826, 33] on span "Particular" at bounding box center [829, 35] width 43 height 10
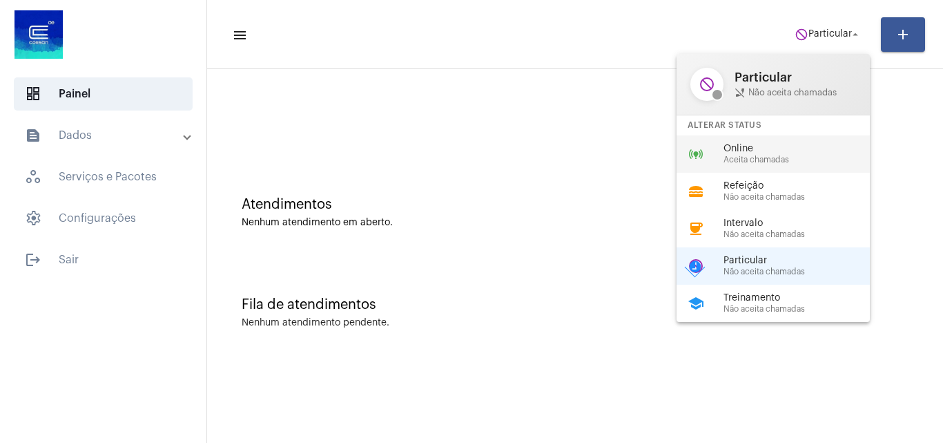
click at [779, 151] on span "Online" at bounding box center [802, 149] width 157 height 10
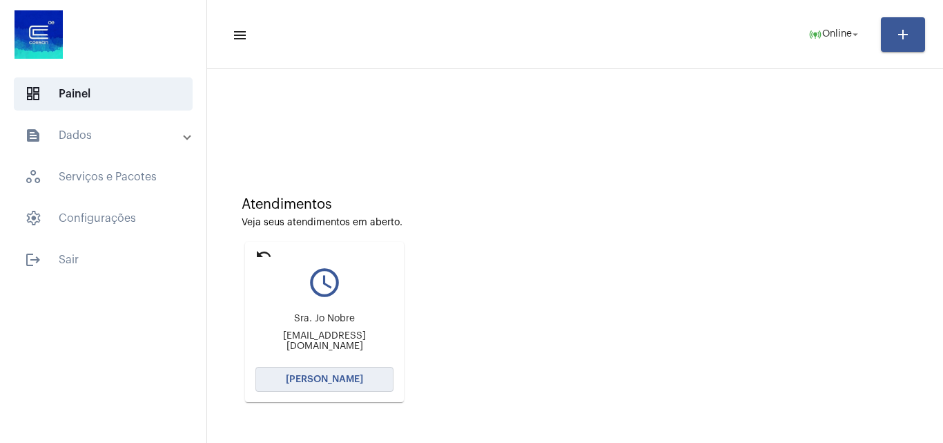
click at [320, 369] on button "[PERSON_NAME]" at bounding box center [324, 379] width 138 height 25
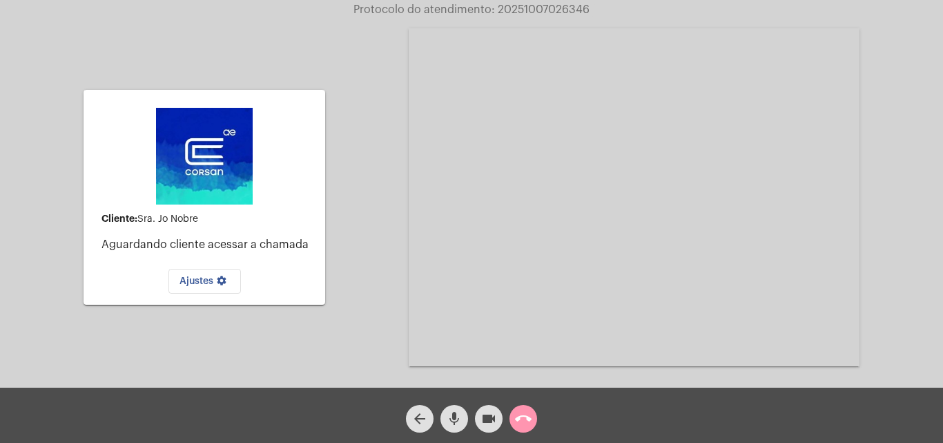
click at [538, 442] on html "Protocolo do atendimento: 20251007026346 Cliente: Sra. Jo Nobre Aguardando clie…" at bounding box center [471, 221] width 943 height 443
click at [524, 418] on mat-icon "call_end" at bounding box center [523, 418] width 17 height 17
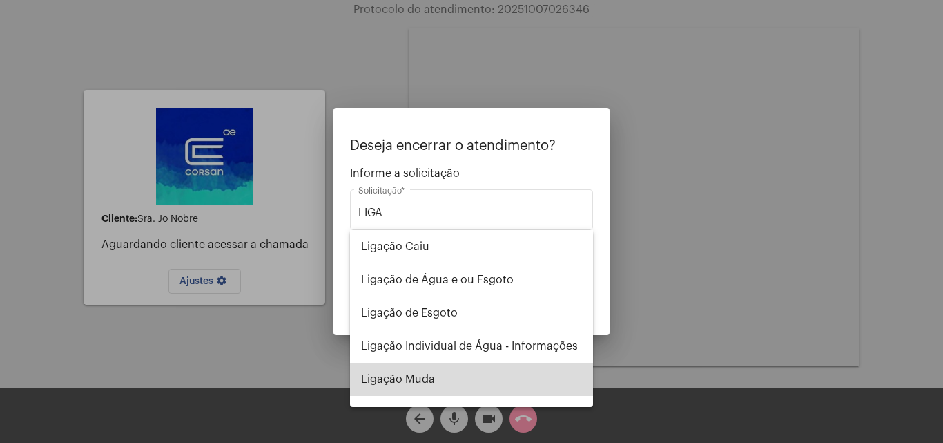
click at [537, 369] on span "Ligação Muda" at bounding box center [471, 378] width 221 height 33
type input "Ligação Muda"
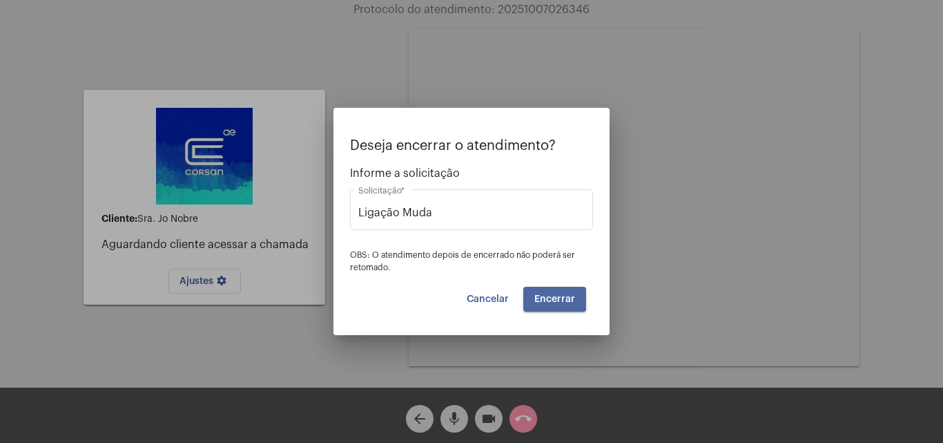
click at [545, 306] on button "Encerrar" at bounding box center [554, 299] width 63 height 25
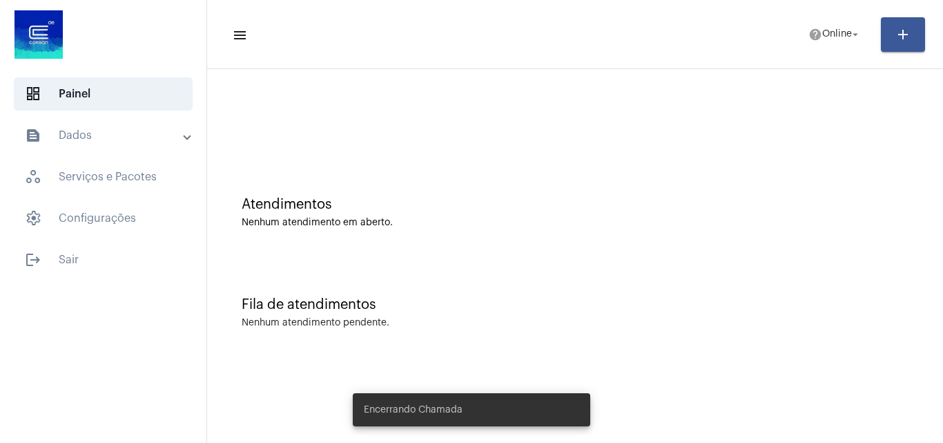
click at [139, 140] on mat-panel-title "text_snippet_outlined Dados" at bounding box center [104, 135] width 159 height 17
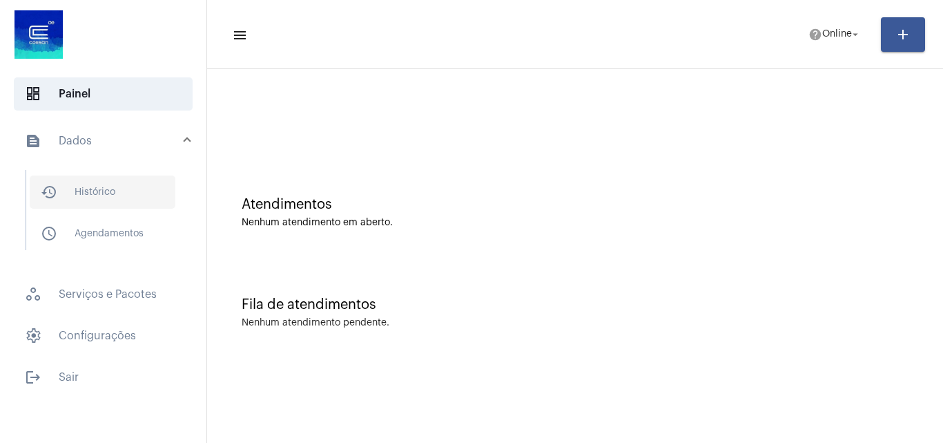
click at [134, 189] on span "history_outlined Histórico" at bounding box center [103, 191] width 146 height 33
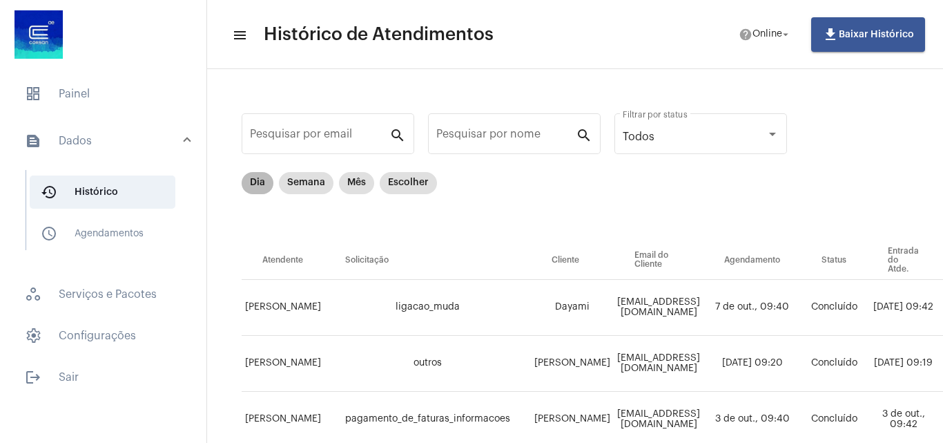
click at [257, 184] on mat-chip "Dia" at bounding box center [258, 183] width 32 height 22
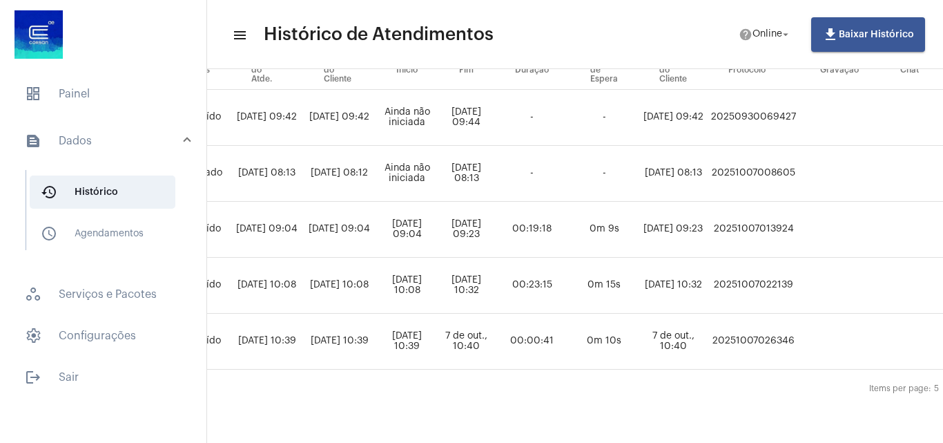
scroll to position [200, 608]
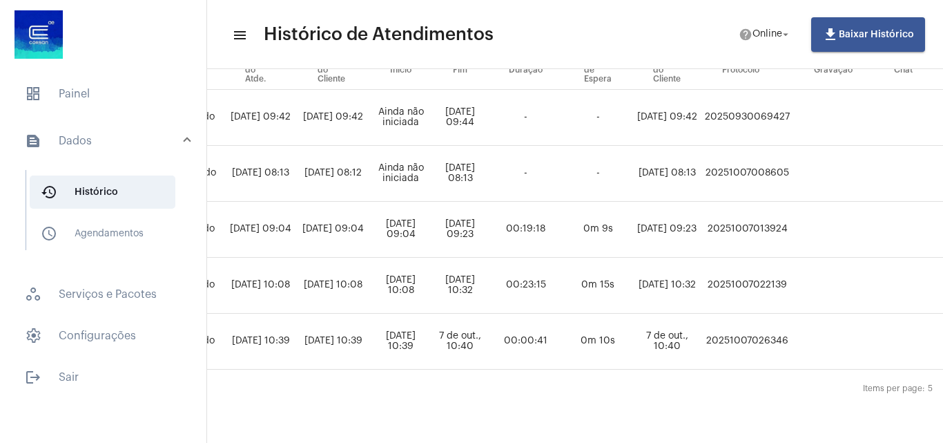
click at [776, 270] on td "20251007022139" at bounding box center [747, 286] width 92 height 56
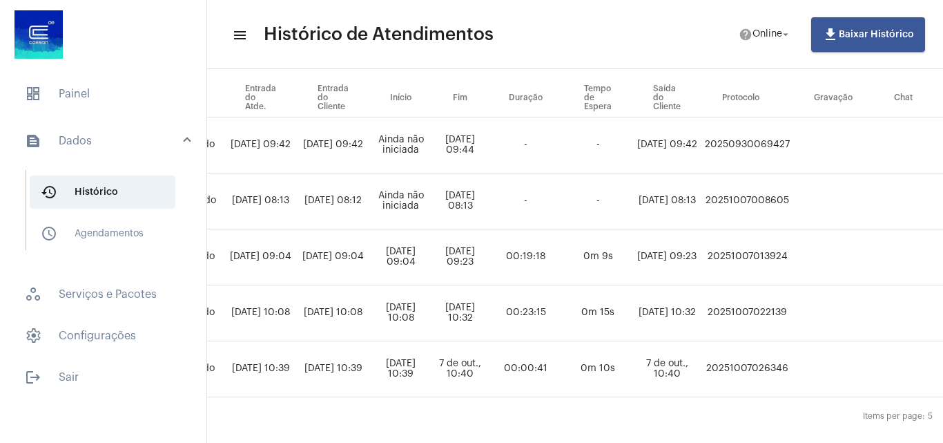
scroll to position [131, 608]
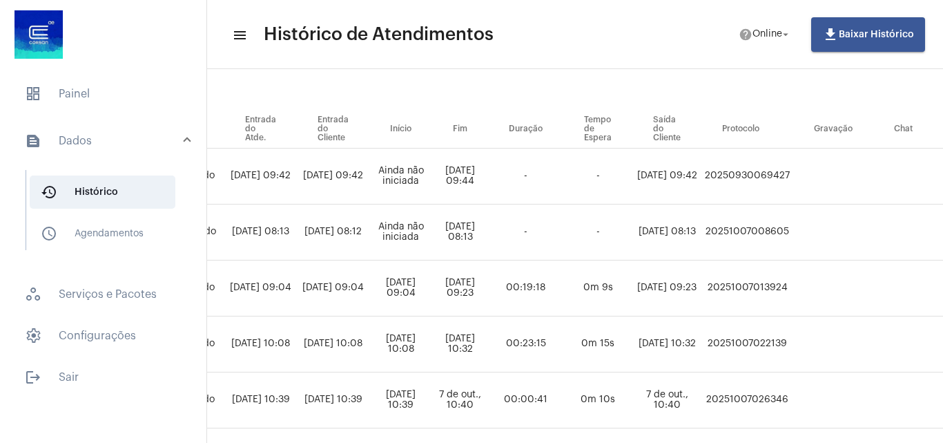
drag, startPoint x: 776, startPoint y: 270, endPoint x: 785, endPoint y: 347, distance: 77.2
copy td "20251007022139"
click at [81, 107] on span "dashboard Painel" at bounding box center [103, 93] width 179 height 33
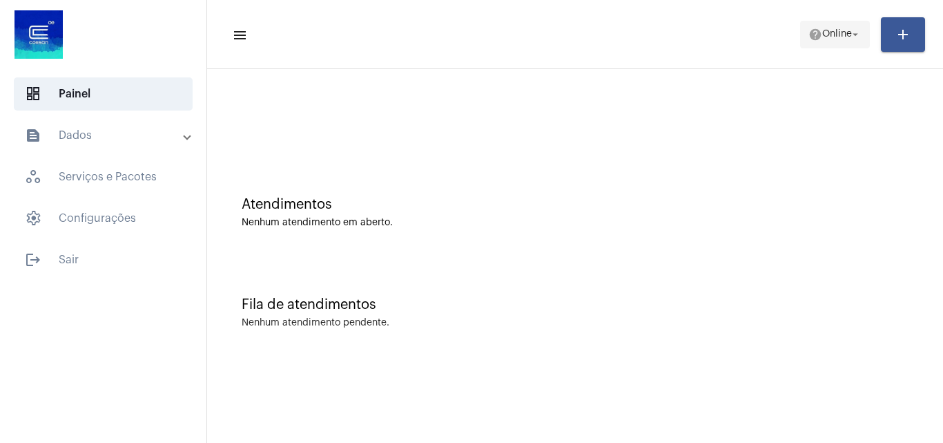
click at [823, 28] on span "help Online arrow_drop_down" at bounding box center [834, 33] width 53 height 25
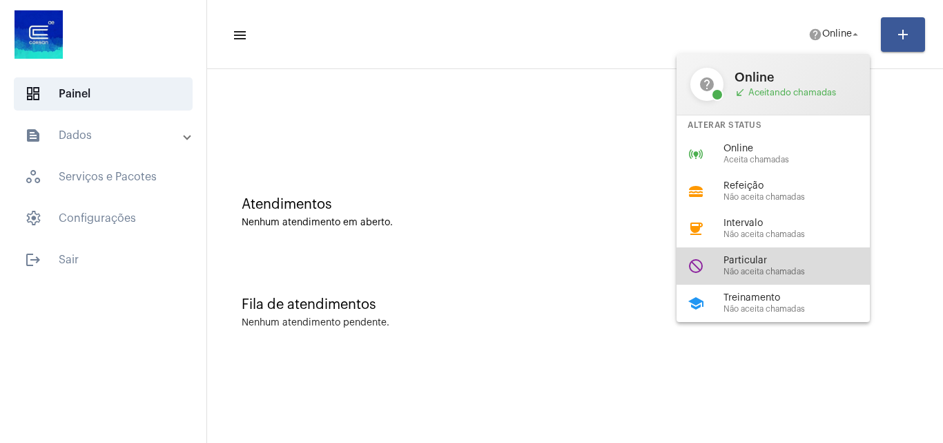
click at [737, 266] on div "Particular Não aceita chamadas" at bounding box center [802, 265] width 157 height 21
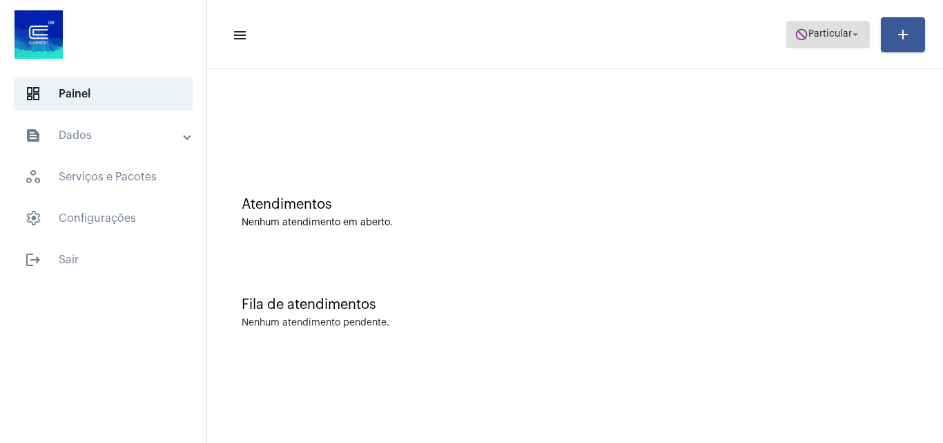
click at [839, 22] on span "do_not_disturb Particular arrow_drop_down" at bounding box center [828, 33] width 67 height 25
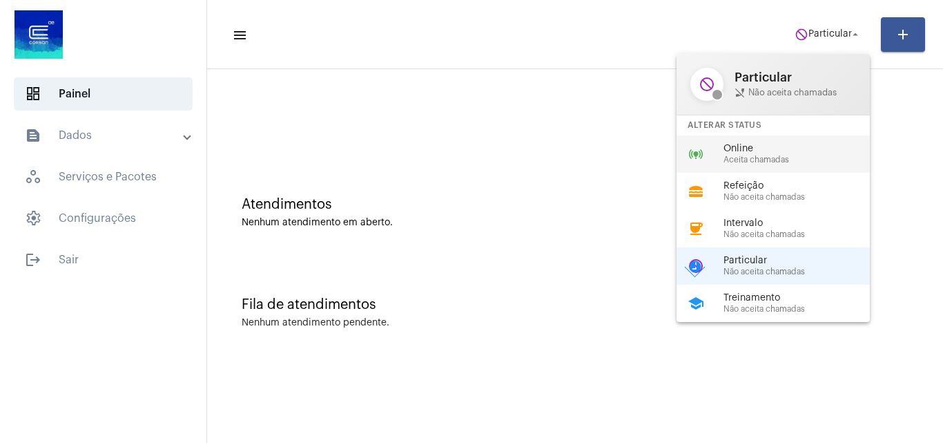
click at [756, 152] on span "Online" at bounding box center [802, 149] width 157 height 10
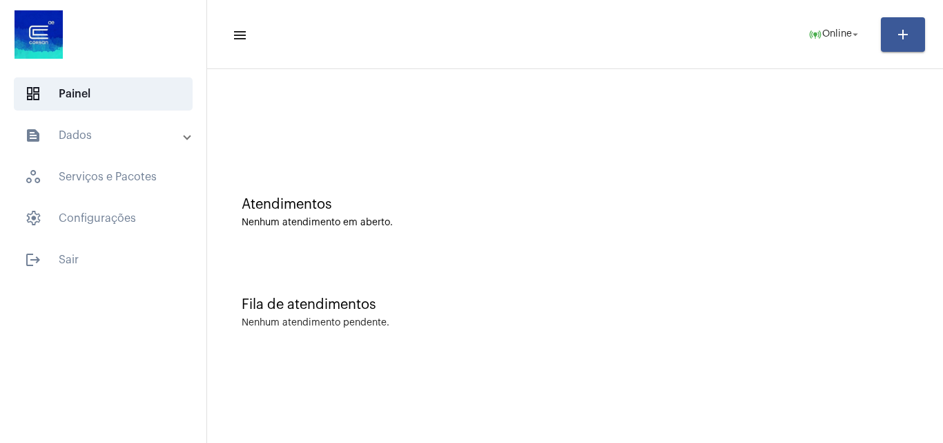
click at [842, 50] on mat-toolbar-row "menu online_prediction Online arrow_drop_down add" at bounding box center [575, 34] width 736 height 44
click at [840, 37] on span "Online" at bounding box center [837, 35] width 30 height 10
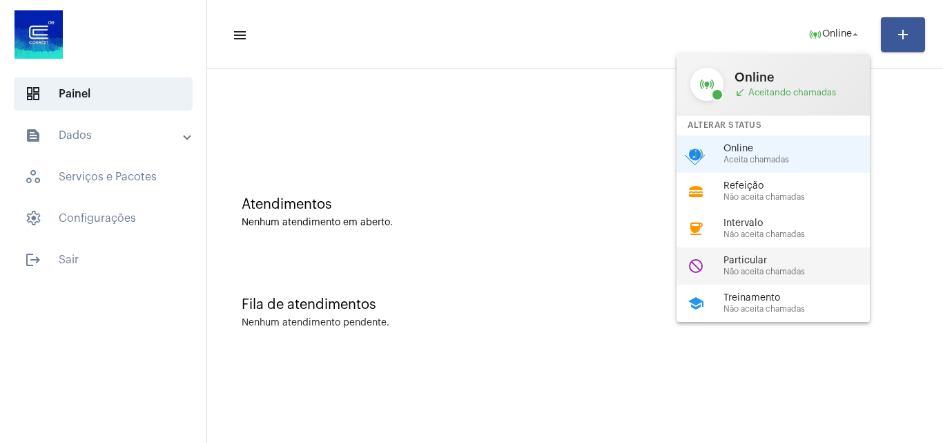
click at [761, 265] on span "Particular" at bounding box center [802, 260] width 157 height 10
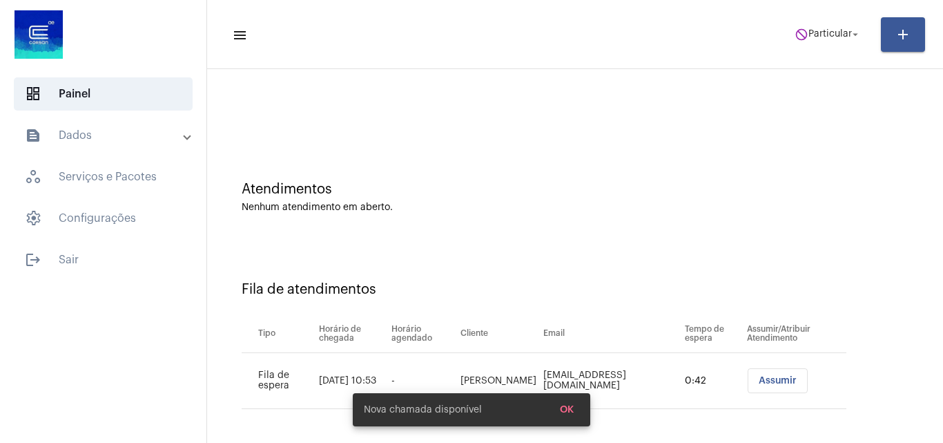
scroll to position [19, 0]
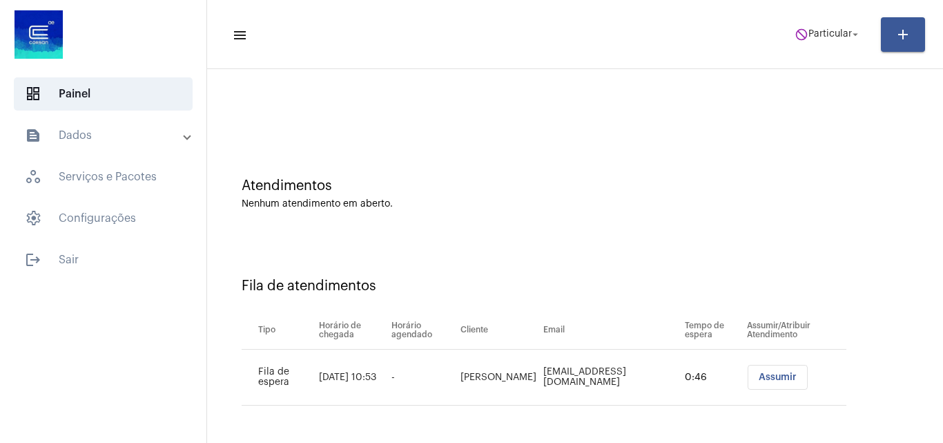
click at [772, 387] on button "Assumir" at bounding box center [778, 377] width 60 height 25
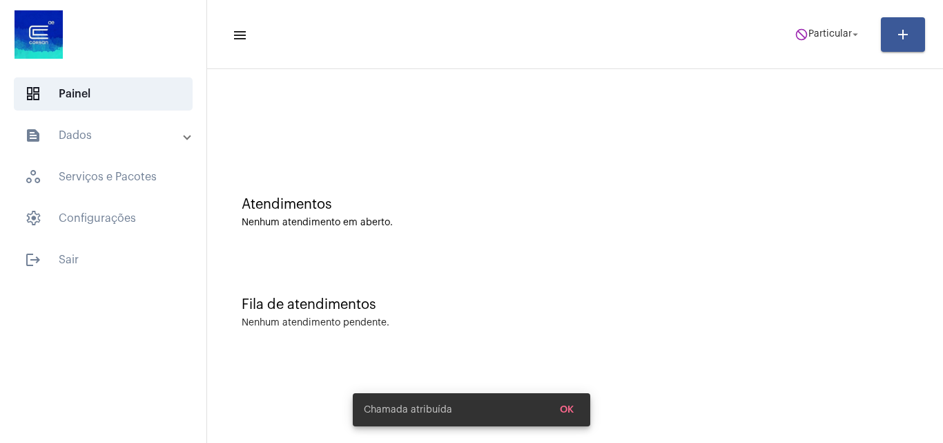
scroll to position [0, 0]
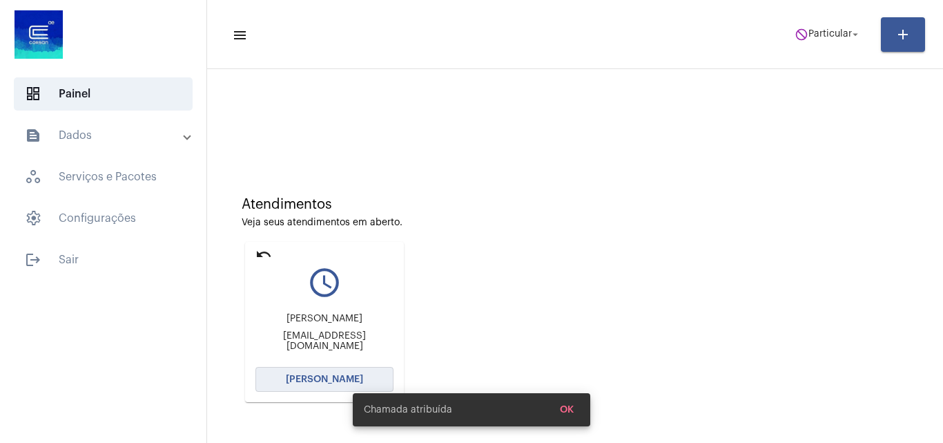
click at [316, 378] on span "[PERSON_NAME]" at bounding box center [324, 379] width 77 height 10
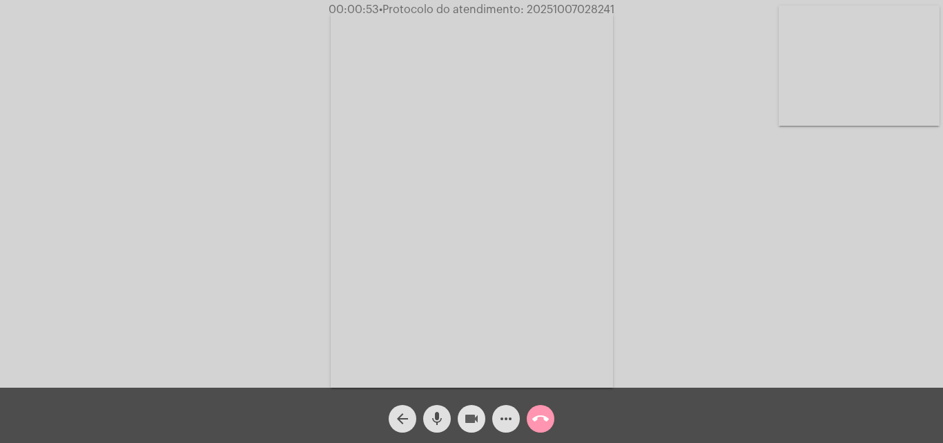
click at [477, 418] on mat-icon "videocam" at bounding box center [471, 418] width 17 height 17
click at [440, 416] on mat-icon "mic" at bounding box center [437, 418] width 17 height 17
click at [438, 418] on mat-icon "mic_off" at bounding box center [437, 418] width 17 height 17
click at [475, 425] on mat-icon "videocam_off" at bounding box center [471, 418] width 17 height 17
click at [432, 420] on mat-icon "mic" at bounding box center [437, 418] width 17 height 17
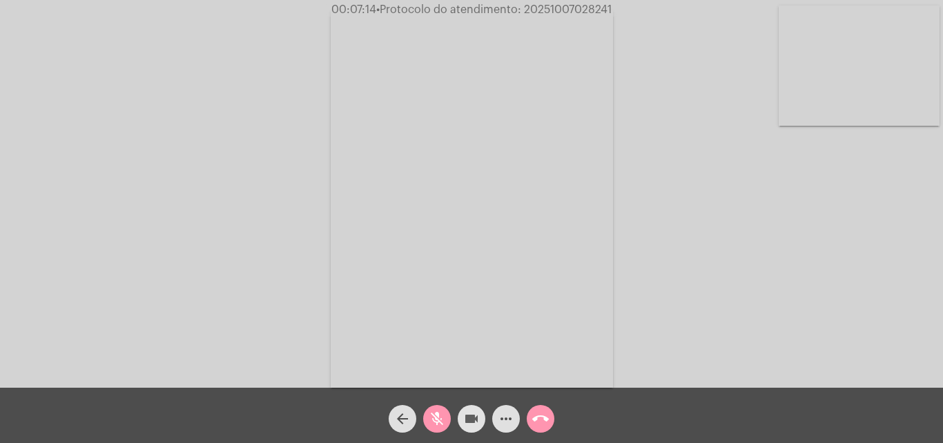
click at [481, 413] on button "videocam" at bounding box center [472, 419] width 28 height 28
click at [436, 404] on div "mic_off" at bounding box center [437, 415] width 35 height 35
click at [467, 415] on mat-icon "videocam_off" at bounding box center [471, 418] width 17 height 17
click at [445, 407] on button "mic" at bounding box center [437, 419] width 28 height 28
click at [462, 409] on button "videocam" at bounding box center [472, 419] width 28 height 28
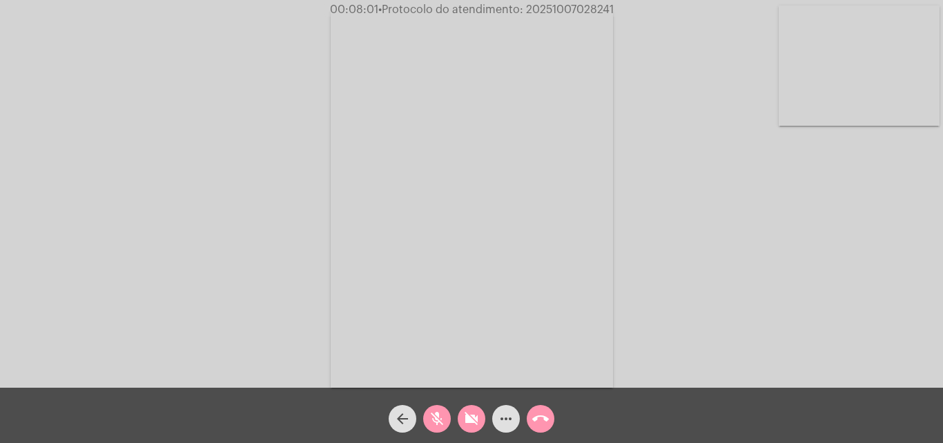
click at [447, 420] on button "mic_off" at bounding box center [437, 419] width 28 height 28
click at [476, 426] on mat-icon "videocam_off" at bounding box center [471, 418] width 17 height 17
click at [483, 428] on div "videocam" at bounding box center [471, 415] width 35 height 35
click at [429, 407] on span "mic" at bounding box center [437, 419] width 17 height 28
click at [443, 421] on mat-icon "mic_off" at bounding box center [437, 418] width 17 height 17
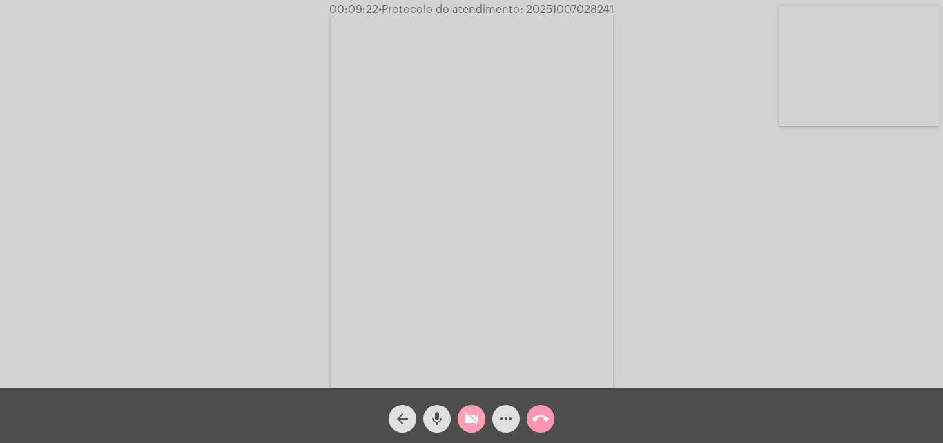
click at [462, 422] on button "videocam_off" at bounding box center [472, 419] width 28 height 28
click at [440, 415] on mat-icon "mic" at bounding box center [437, 418] width 17 height 17
click at [440, 415] on mat-icon "mic_off" at bounding box center [437, 418] width 17 height 17
click at [475, 427] on mat-icon "videocam" at bounding box center [471, 418] width 17 height 17
click at [432, 418] on mat-icon "mic" at bounding box center [437, 418] width 17 height 17
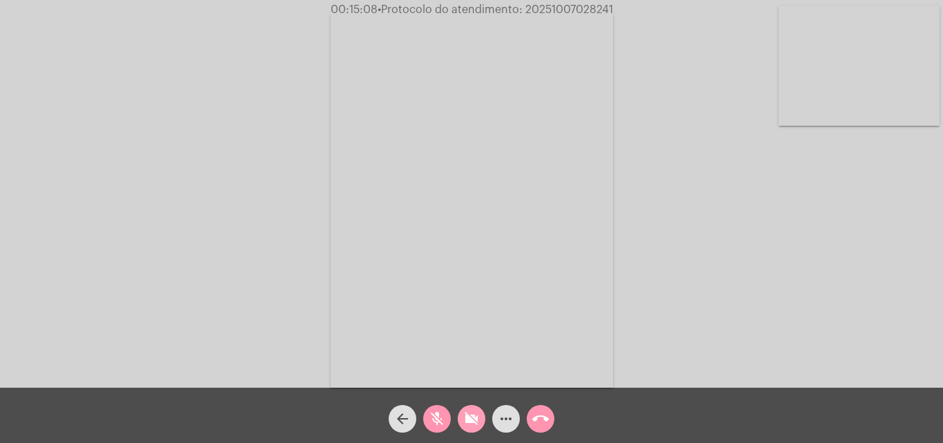
click at [483, 418] on button "videocam_off" at bounding box center [472, 419] width 28 height 28
click at [445, 417] on button "mic_off" at bounding box center [437, 419] width 28 height 28
click at [466, 412] on mat-icon "videocam" at bounding box center [471, 418] width 17 height 17
click at [443, 410] on mat-icon "mic" at bounding box center [437, 418] width 17 height 17
click at [467, 414] on mat-icon "videocam_off" at bounding box center [471, 418] width 17 height 17
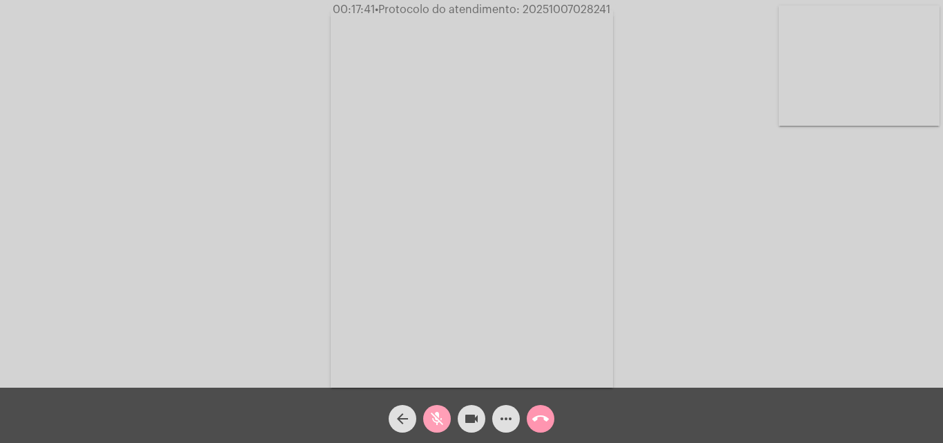
click at [431, 414] on mat-icon "mic_off" at bounding box center [437, 418] width 17 height 17
click at [507, 409] on span "more_horiz" at bounding box center [506, 419] width 17 height 28
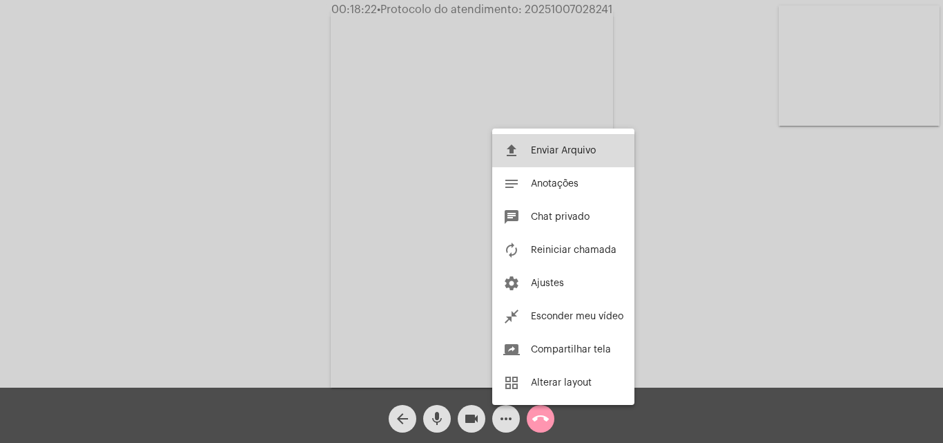
click at [556, 155] on button "file_upload Enviar Arquivo" at bounding box center [563, 150] width 142 height 33
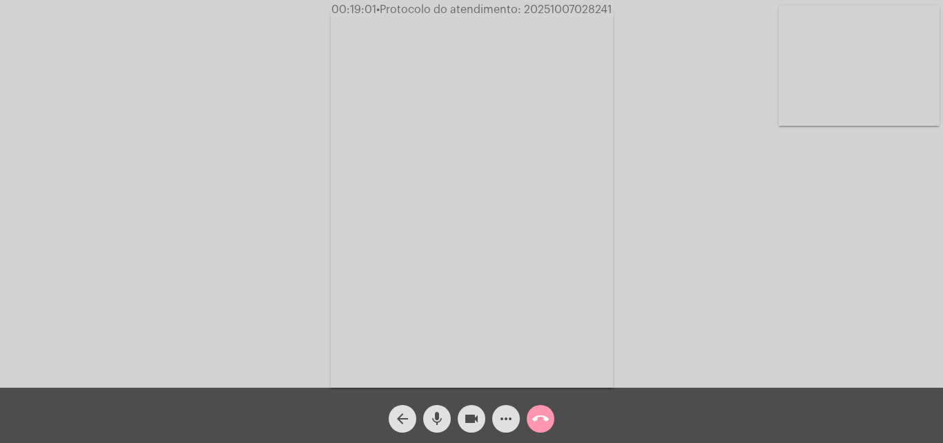
click at [505, 405] on span "more_horiz" at bounding box center [506, 419] width 17 height 28
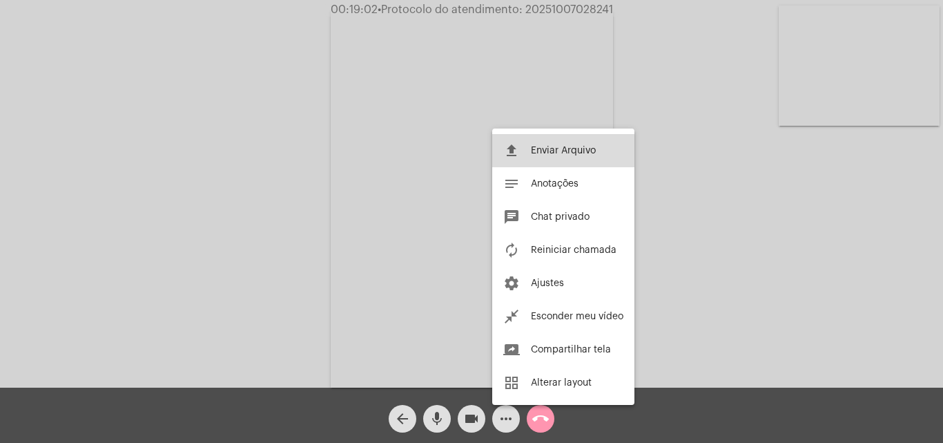
click at [534, 148] on span "Enviar Arquivo" at bounding box center [563, 151] width 65 height 10
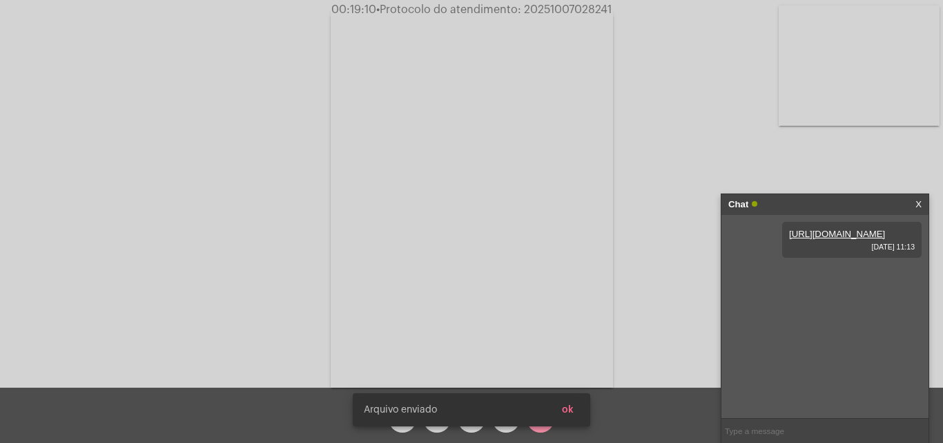
click at [849, 239] on link "[URL][DOMAIN_NAME]" at bounding box center [837, 234] width 96 height 10
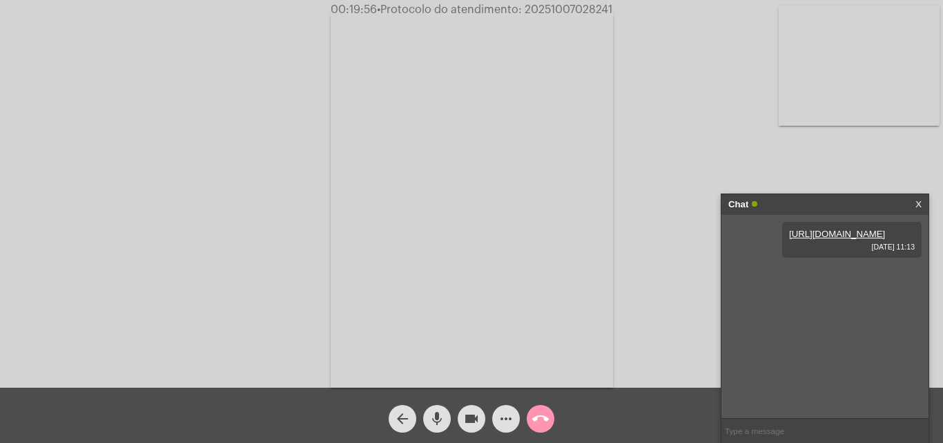
click at [514, 425] on button "more_horiz" at bounding box center [506, 419] width 28 height 28
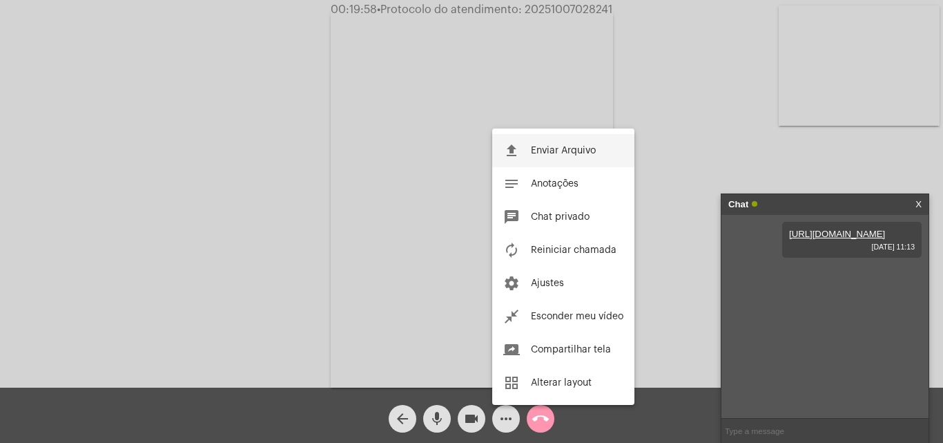
click at [551, 149] on span "Enviar Arquivo" at bounding box center [563, 151] width 65 height 10
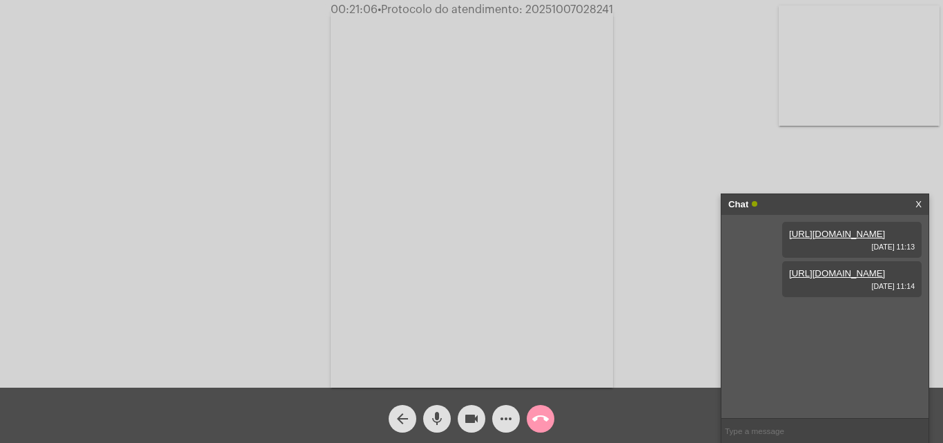
click at [444, 408] on span "mic" at bounding box center [437, 419] width 17 height 28
click at [473, 408] on span "videocam" at bounding box center [471, 419] width 17 height 28
click at [545, 427] on mat-icon "call_end" at bounding box center [540, 418] width 17 height 17
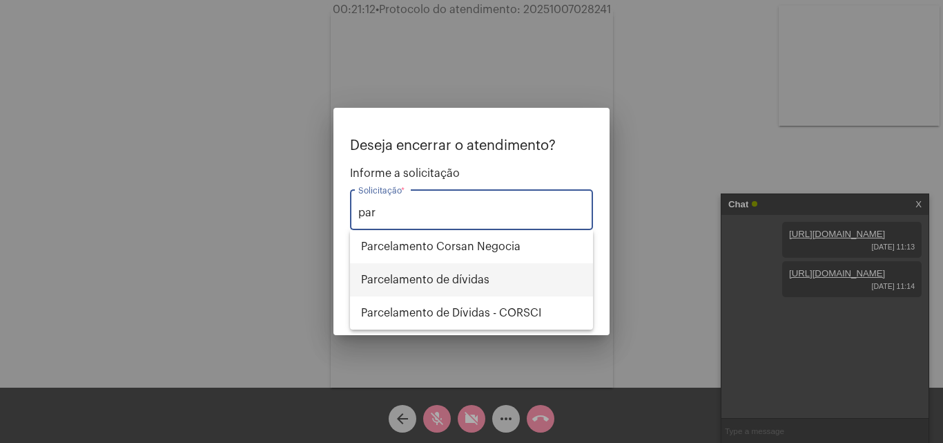
click at [478, 282] on span "Parcelamento de dívidas" at bounding box center [471, 279] width 221 height 33
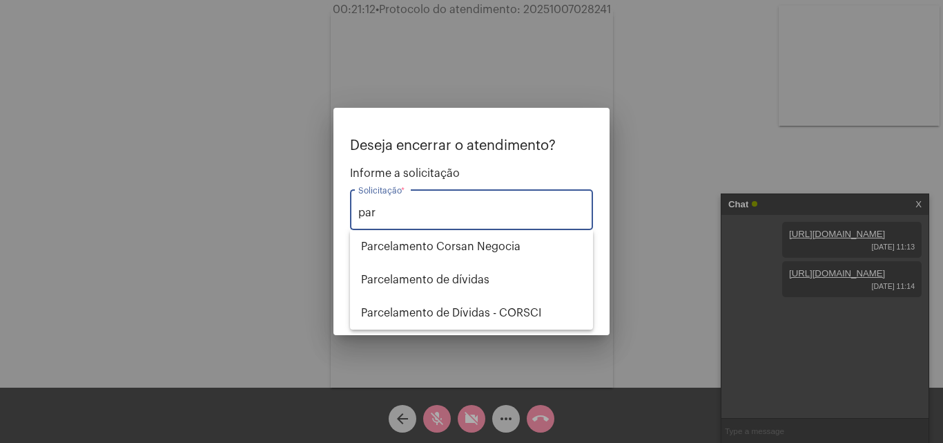
type input "Parcelamento de dívidas"
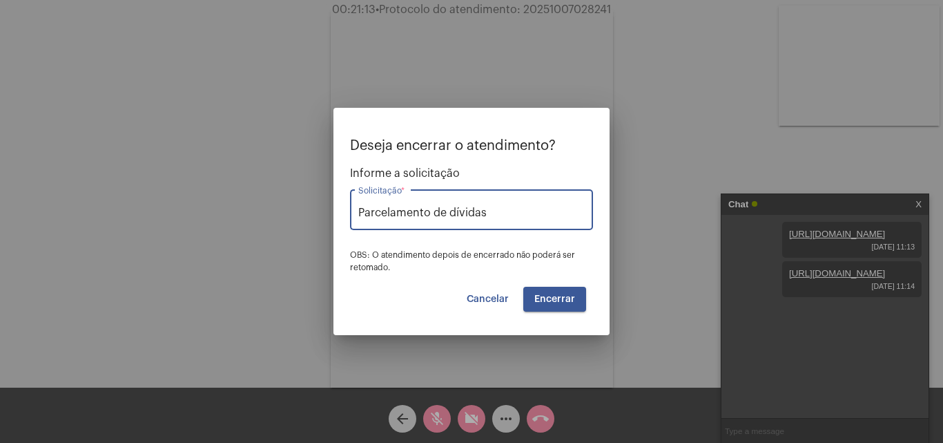
click at [526, 298] on button "Encerrar" at bounding box center [554, 299] width 63 height 25
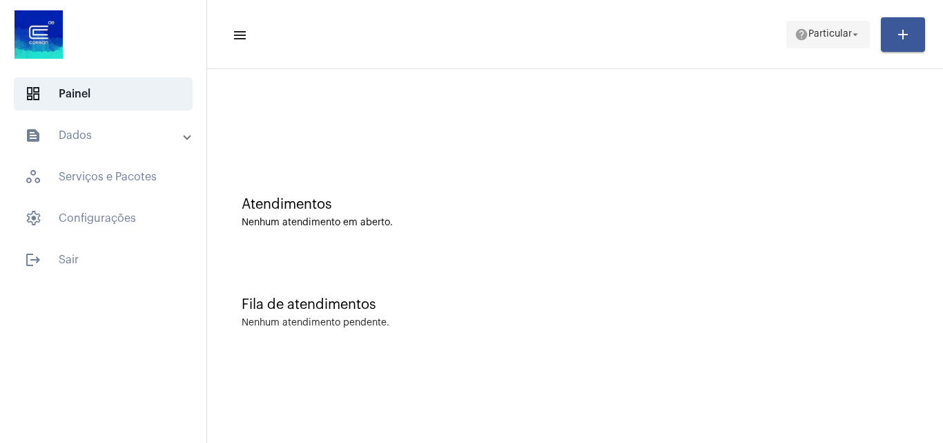
click at [808, 37] on span "Particular" at bounding box center [829, 35] width 43 height 10
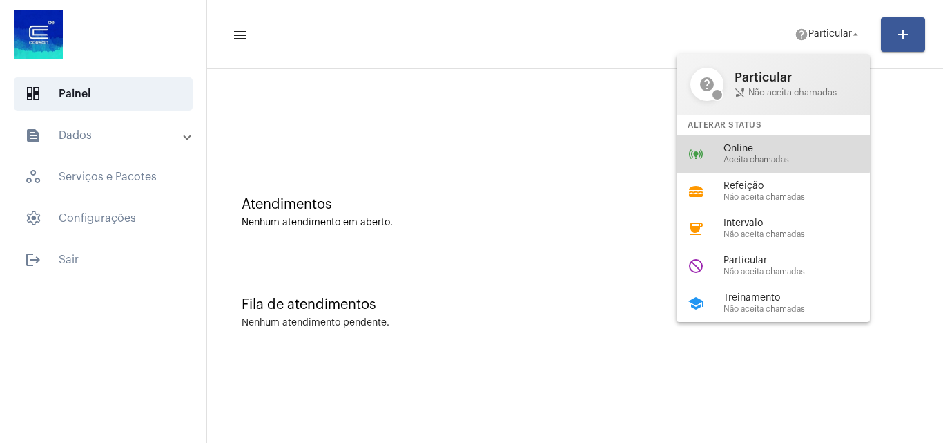
drag, startPoint x: 766, startPoint y: 142, endPoint x: 579, endPoint y: 109, distance: 190.0
click at [766, 142] on div "online_prediction Online Aceita chamadas" at bounding box center [784, 153] width 215 height 37
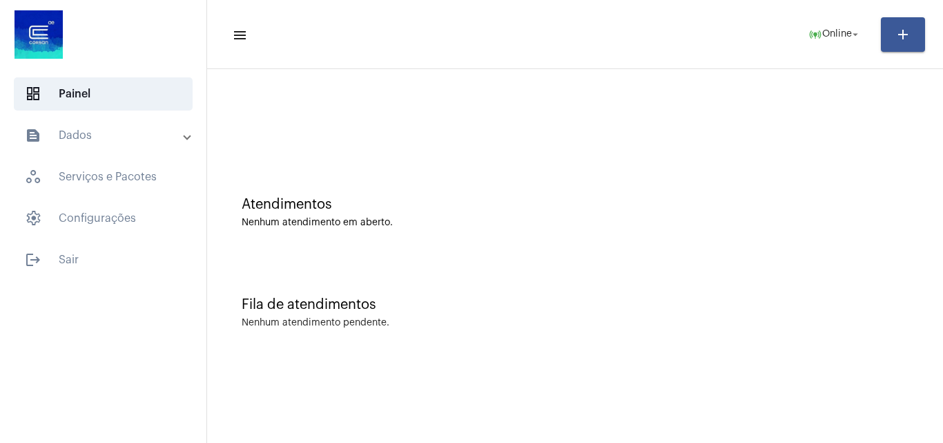
click at [44, 133] on mat-panel-title "text_snippet_outlined Dados" at bounding box center [104, 135] width 159 height 17
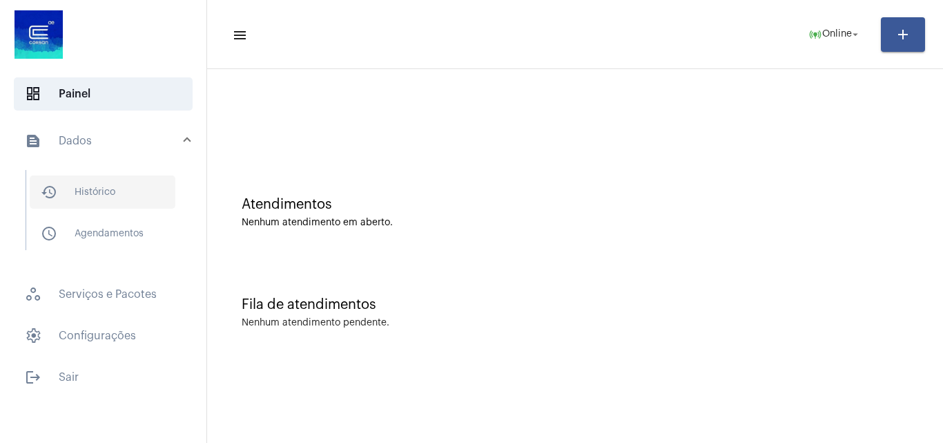
click at [120, 184] on span "history_outlined Histórico" at bounding box center [103, 191] width 146 height 33
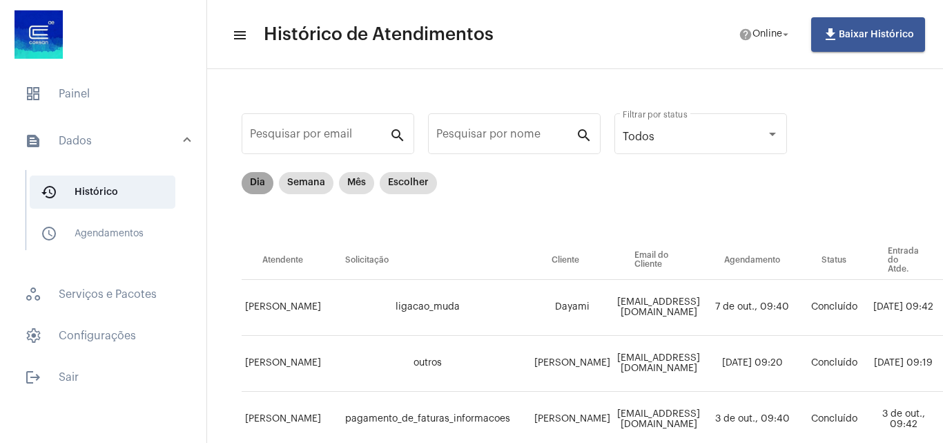
click at [251, 182] on mat-chip "Dia" at bounding box center [258, 183] width 32 height 22
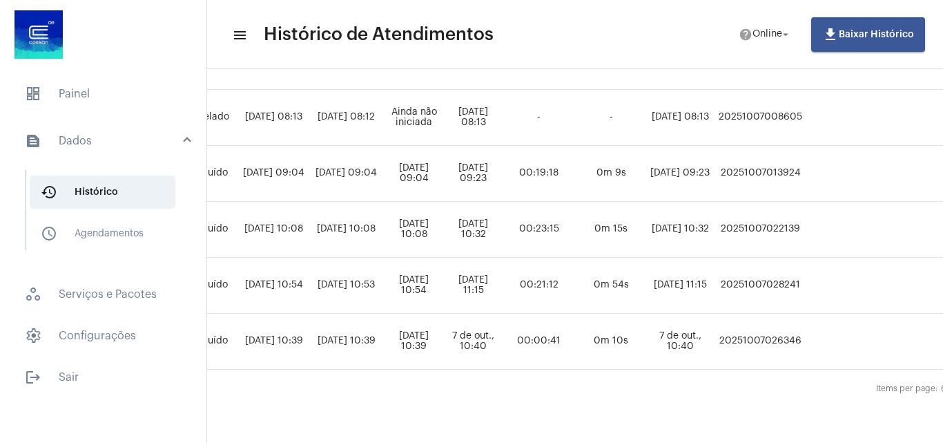
scroll to position [256, 716]
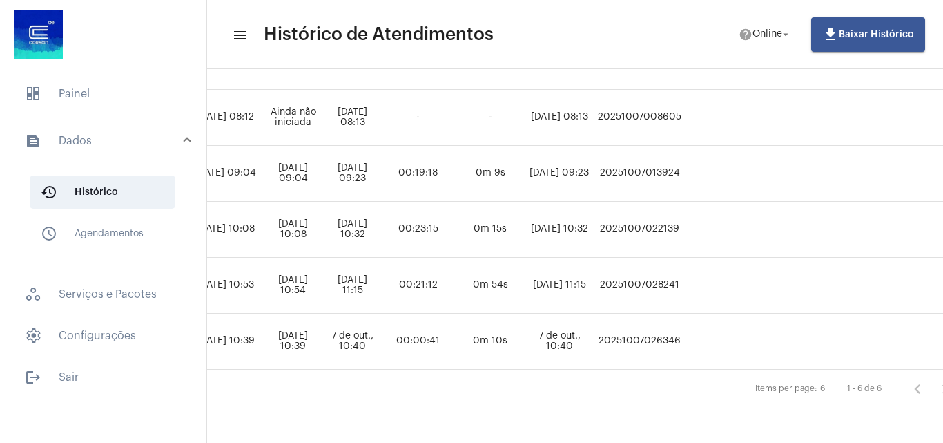
click at [669, 258] on td "20251007028241" at bounding box center [640, 286] width 92 height 56
click at [676, 275] on td "20251007028241" at bounding box center [640, 286] width 92 height 56
copy td "20251007028241"
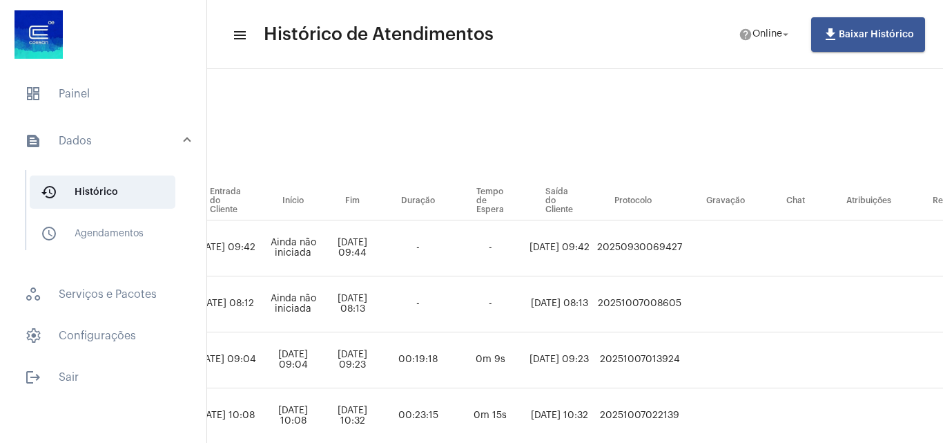
scroll to position [0, 716]
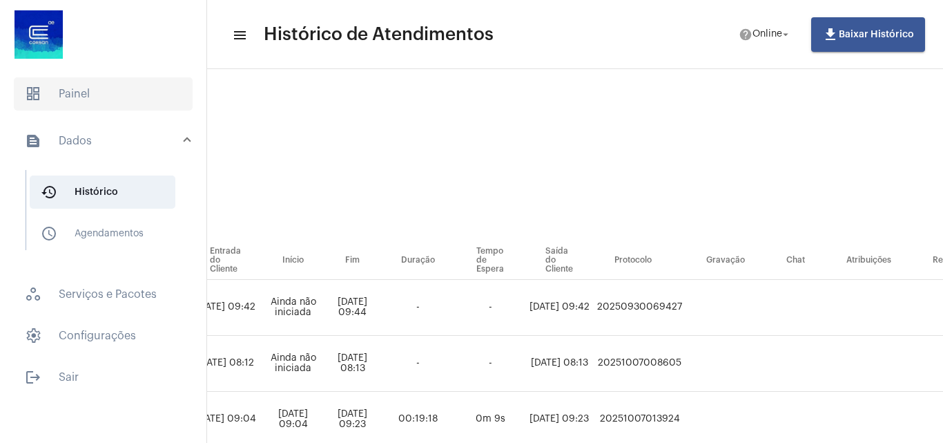
click at [60, 109] on span "dashboard Painel" at bounding box center [103, 93] width 179 height 33
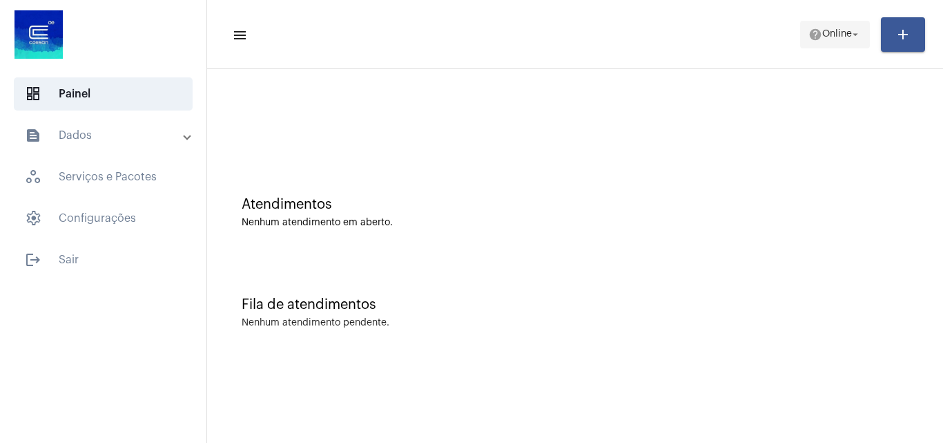
click at [808, 35] on mat-icon "help" at bounding box center [815, 35] width 14 height 14
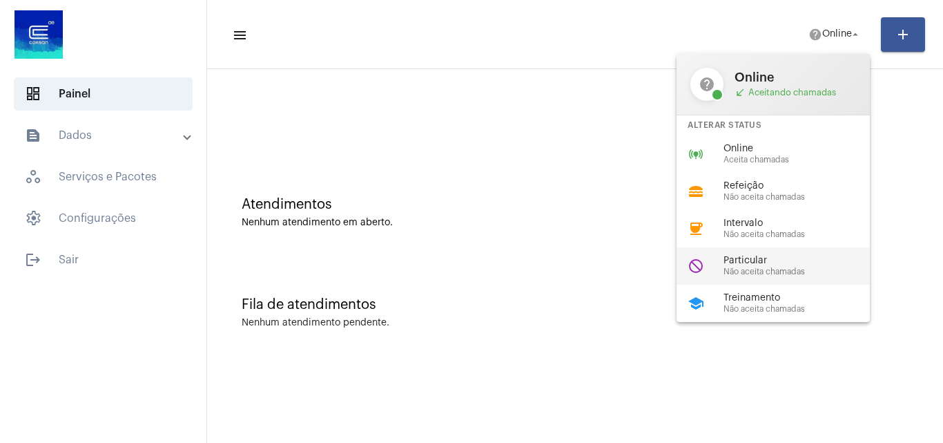
click at [816, 258] on span "Particular" at bounding box center [802, 260] width 157 height 10
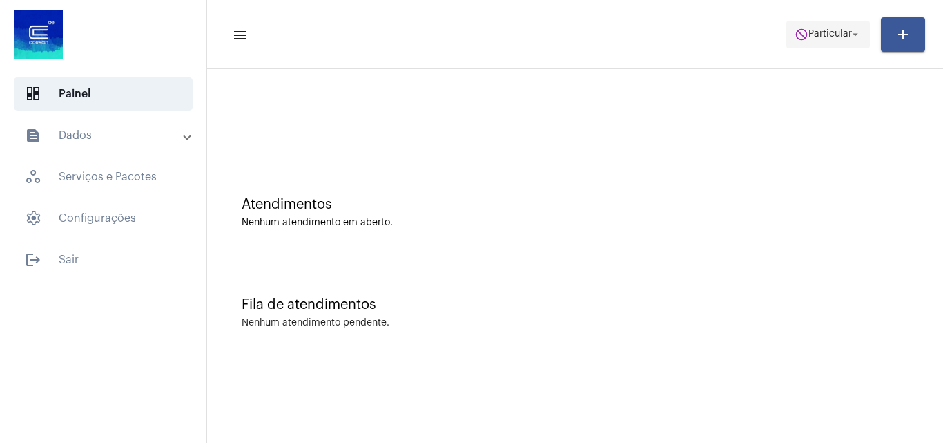
click at [808, 41] on span "do_not_disturb Particular arrow_drop_down" at bounding box center [828, 33] width 67 height 25
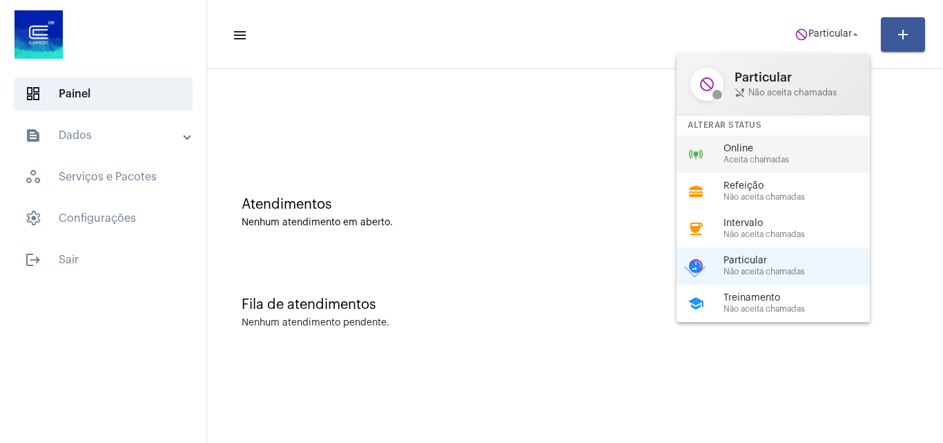
click at [763, 160] on span "Aceita chamadas" at bounding box center [802, 159] width 157 height 9
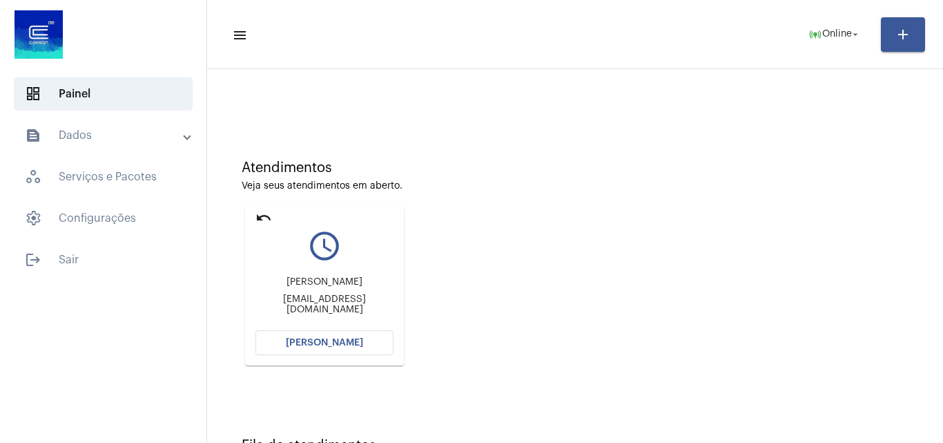
scroll to position [97, 0]
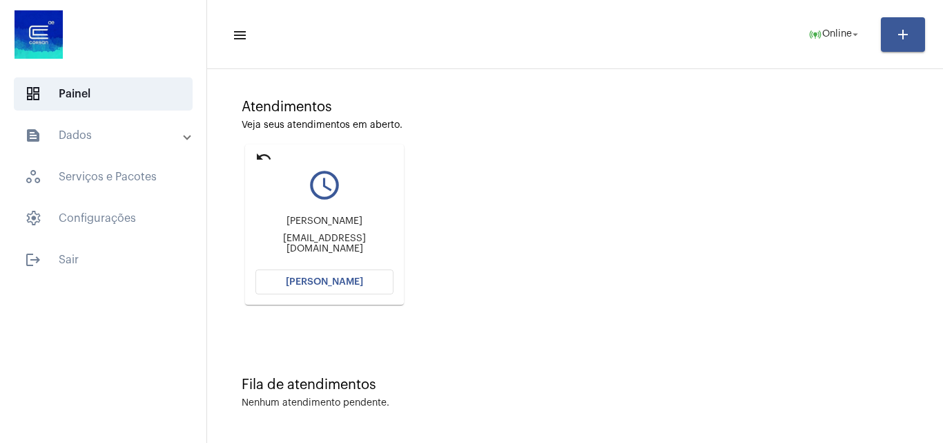
click at [322, 284] on span "[PERSON_NAME]" at bounding box center [324, 282] width 77 height 10
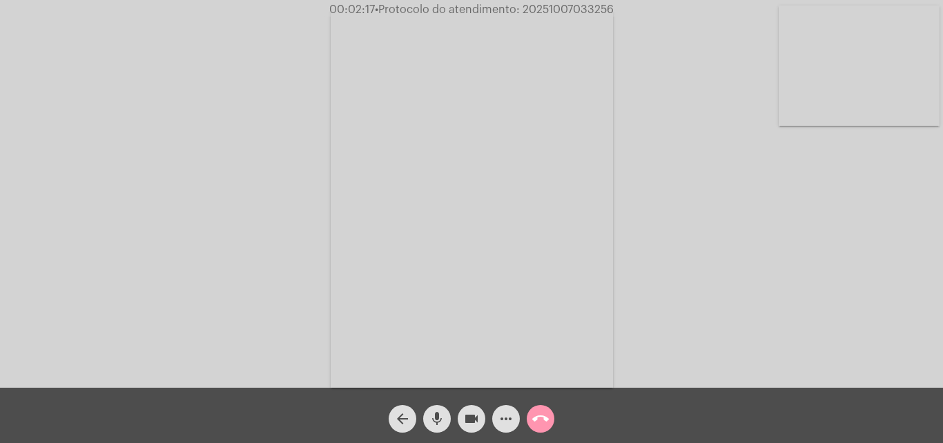
click at [461, 408] on div "videocam" at bounding box center [471, 415] width 35 height 35
click at [449, 409] on div "mic" at bounding box center [437, 415] width 35 height 35
click at [586, 2] on div "Acessando Câmera e Microfone..." at bounding box center [471, 193] width 943 height 387
drag, startPoint x: 523, startPoint y: 6, endPoint x: 612, endPoint y: 7, distance: 89.1
click at [612, 7] on span "• Protocolo do atendimento: 20251007033256" at bounding box center [496, 9] width 239 height 11
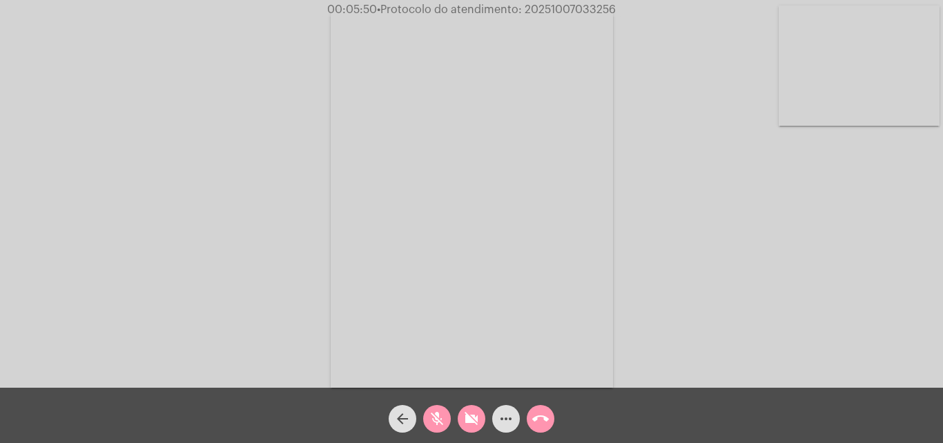
copy span "20251007033256"
click at [465, 430] on span "videocam_off" at bounding box center [471, 419] width 17 height 28
click at [438, 425] on mat-icon "mic_off" at bounding box center [437, 418] width 17 height 17
drag, startPoint x: 475, startPoint y: 427, endPoint x: 478, endPoint y: 415, distance: 12.2
click at [478, 421] on mat-icon "videocam" at bounding box center [471, 418] width 17 height 17
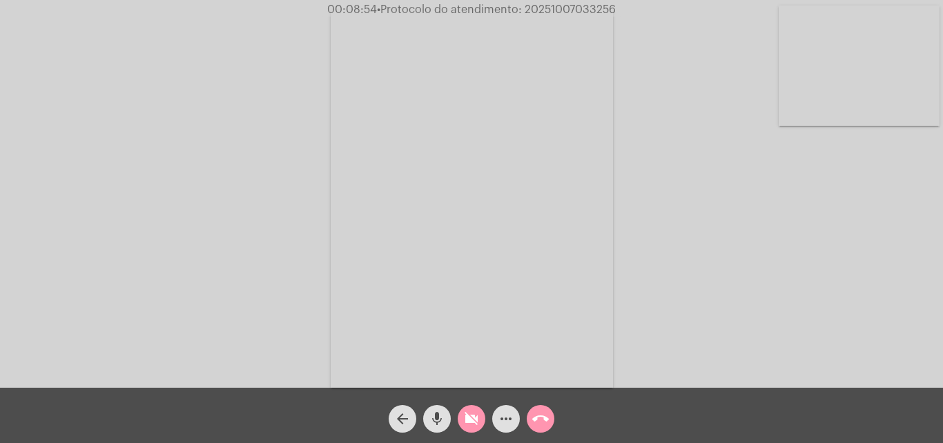
click at [440, 413] on mat-icon "mic" at bounding box center [437, 418] width 17 height 17
click at [477, 415] on mat-icon "videocam_off" at bounding box center [471, 418] width 17 height 17
click at [441, 420] on mat-icon "mic_off" at bounding box center [437, 418] width 17 height 17
click at [471, 427] on mat-icon "videocam" at bounding box center [471, 418] width 17 height 17
click at [450, 409] on div "mic" at bounding box center [437, 415] width 35 height 35
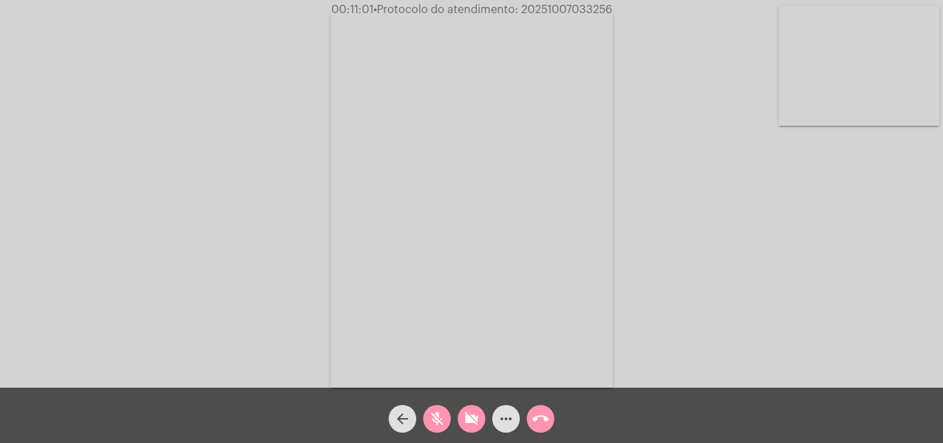
drag, startPoint x: 472, startPoint y: 404, endPoint x: 441, endPoint y: 405, distance: 30.4
click at [464, 404] on div "videocam_off" at bounding box center [471, 415] width 35 height 35
click at [441, 405] on span "mic_off" at bounding box center [437, 419] width 17 height 28
click at [435, 421] on mat-icon "mic" at bounding box center [437, 418] width 17 height 17
click at [462, 421] on button "videocam" at bounding box center [472, 419] width 28 height 28
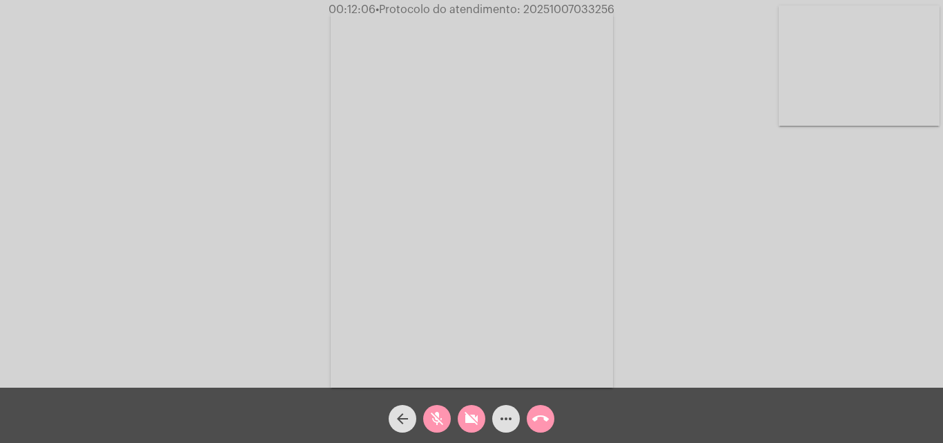
click at [541, 414] on mat-icon "call_end" at bounding box center [540, 418] width 17 height 17
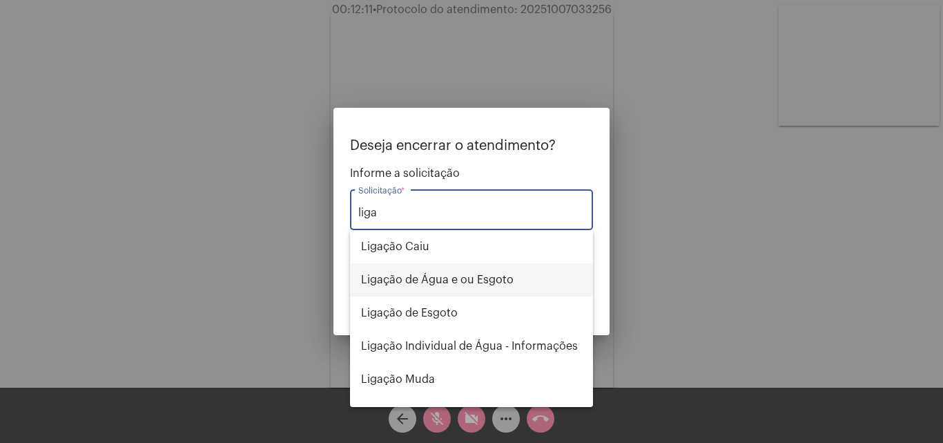
click at [518, 278] on span "Ligação de Água e ou Esgoto" at bounding box center [471, 279] width 221 height 33
type input "Ligação de Água e ou Esgoto"
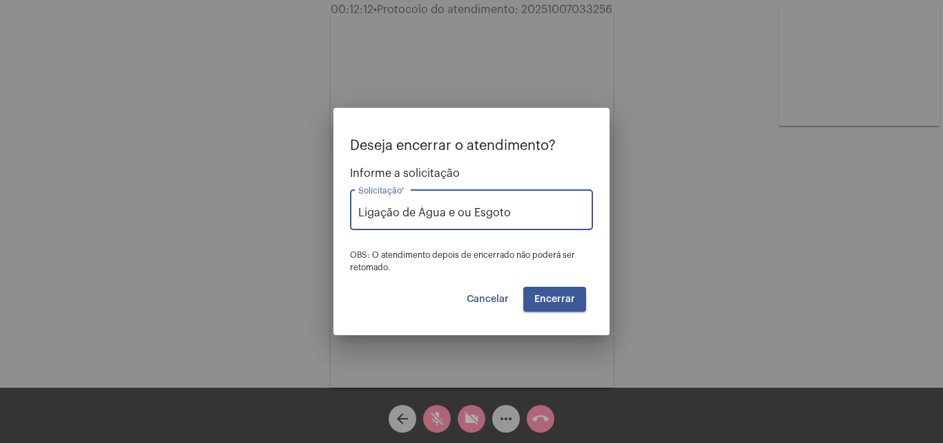
click at [565, 304] on button "Encerrar" at bounding box center [554, 299] width 63 height 25
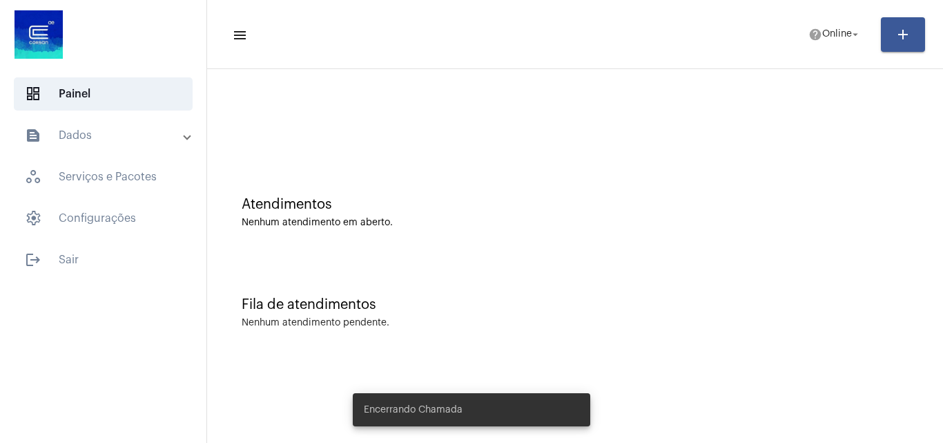
click at [104, 135] on mat-panel-title "text_snippet_outlined Dados" at bounding box center [104, 135] width 159 height 17
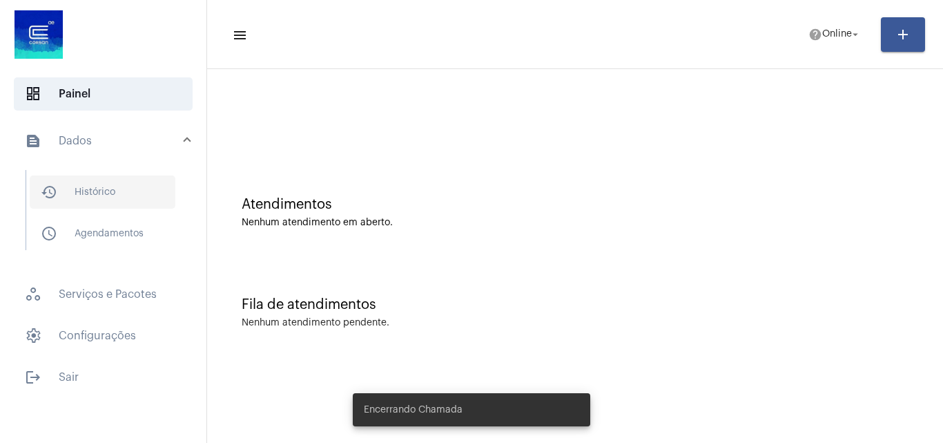
click at [109, 194] on span "history_outlined Histórico" at bounding box center [103, 191] width 146 height 33
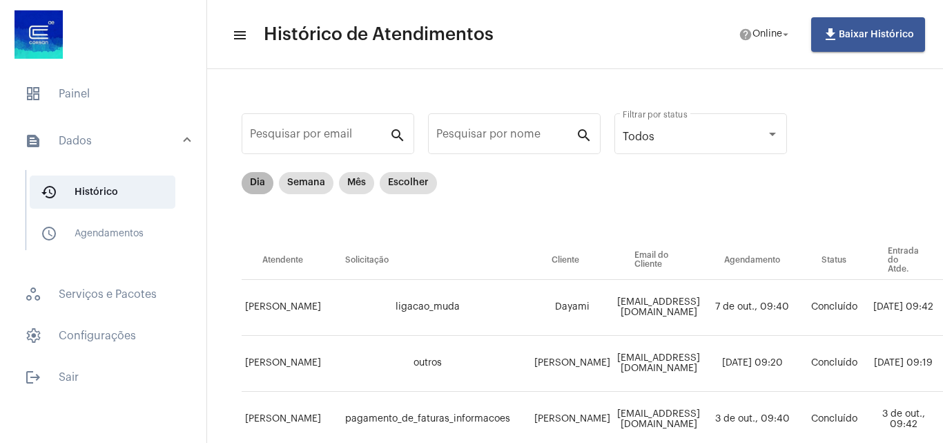
click at [266, 186] on mat-chip "Dia" at bounding box center [258, 183] width 32 height 22
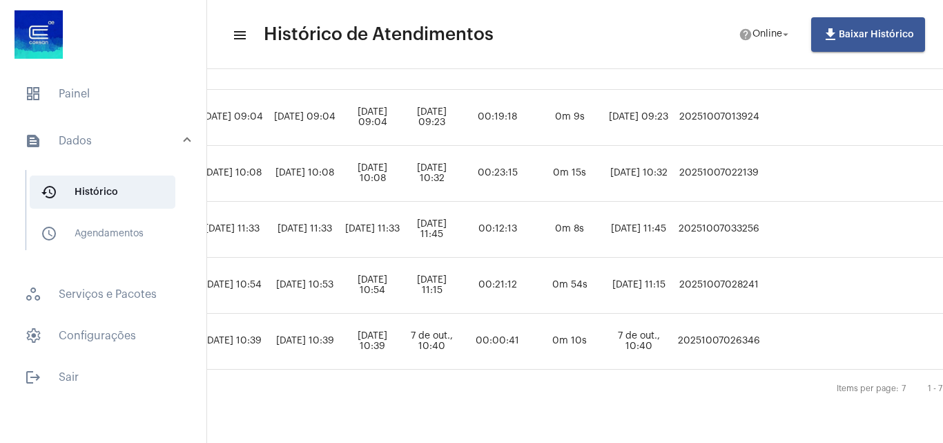
scroll to position [312, 638]
click at [764, 207] on td "20251007033256" at bounding box center [718, 230] width 92 height 56
copy td "20251007033256"
click at [70, 88] on span "dashboard Painel" at bounding box center [103, 93] width 179 height 33
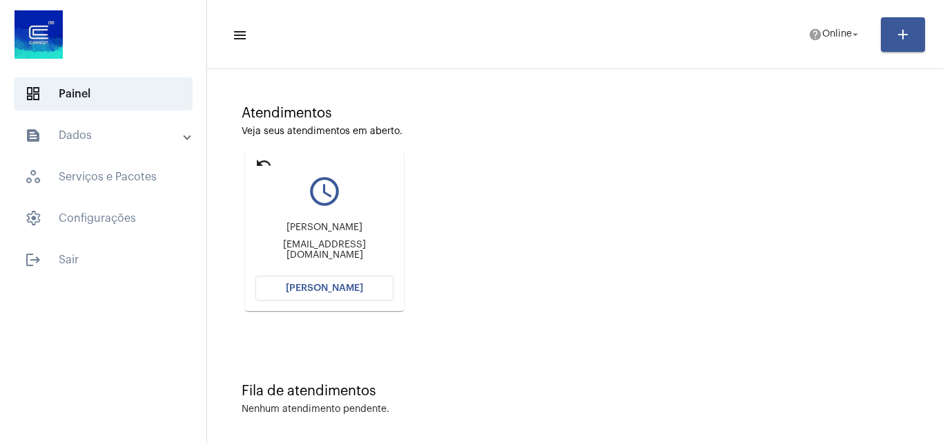
scroll to position [97, 0]
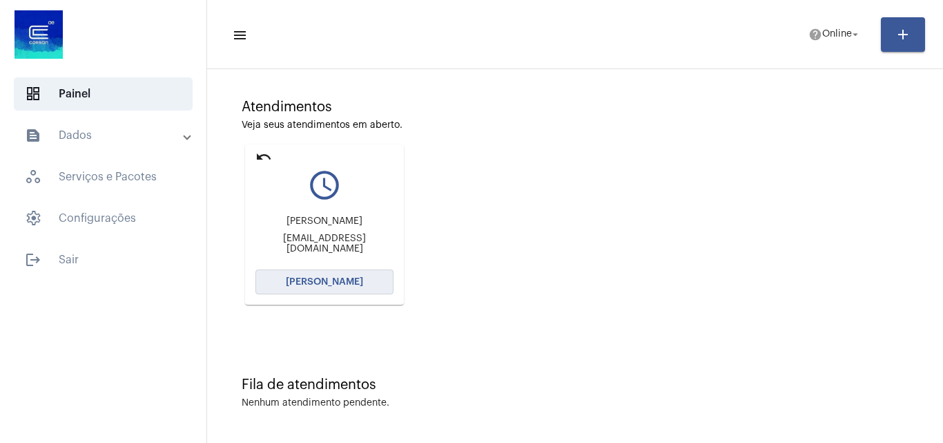
click at [333, 282] on span "[PERSON_NAME]" at bounding box center [324, 282] width 77 height 10
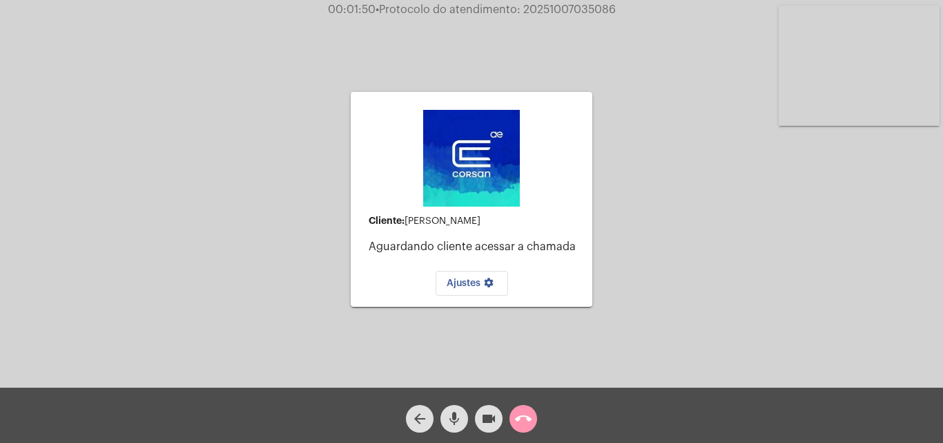
click at [522, 428] on span "call_end" at bounding box center [523, 419] width 17 height 28
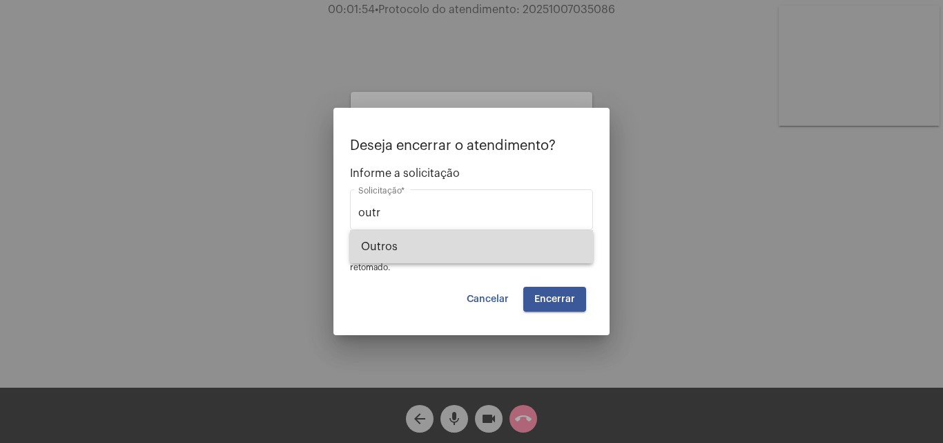
drag, startPoint x: 500, startPoint y: 233, endPoint x: 516, endPoint y: 300, distance: 69.0
click at [499, 239] on span "Outros" at bounding box center [471, 246] width 221 height 33
type input "Outros"
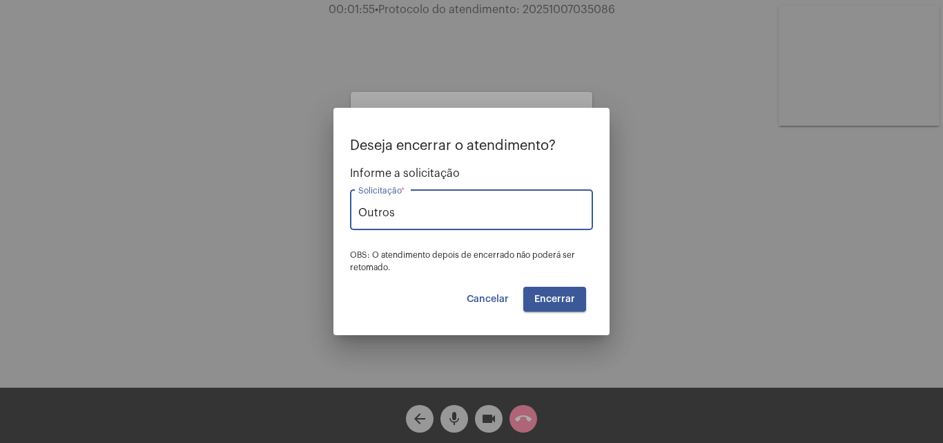
click at [561, 300] on span "Encerrar" at bounding box center [554, 299] width 41 height 10
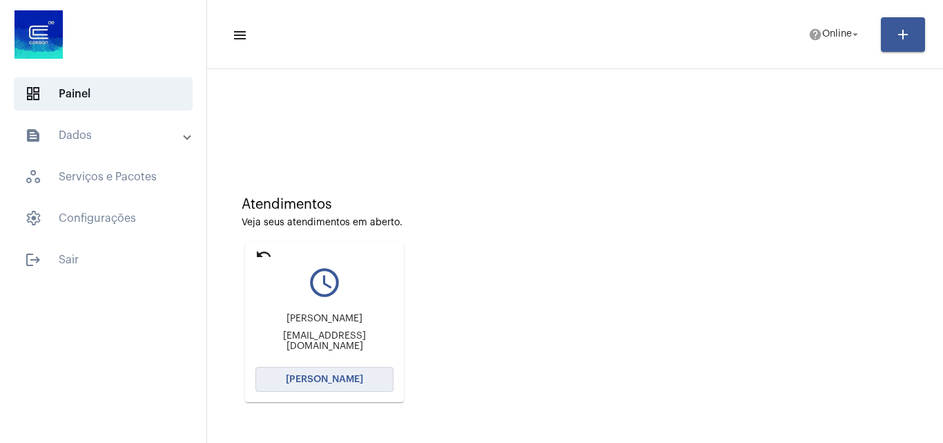
click at [349, 377] on span "[PERSON_NAME]" at bounding box center [324, 379] width 77 height 10
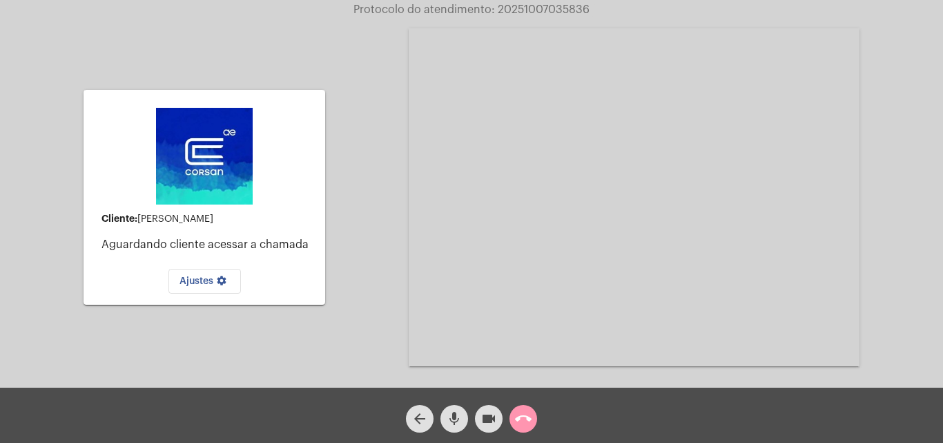
click at [519, 420] on mat-icon "call_end" at bounding box center [523, 418] width 17 height 17
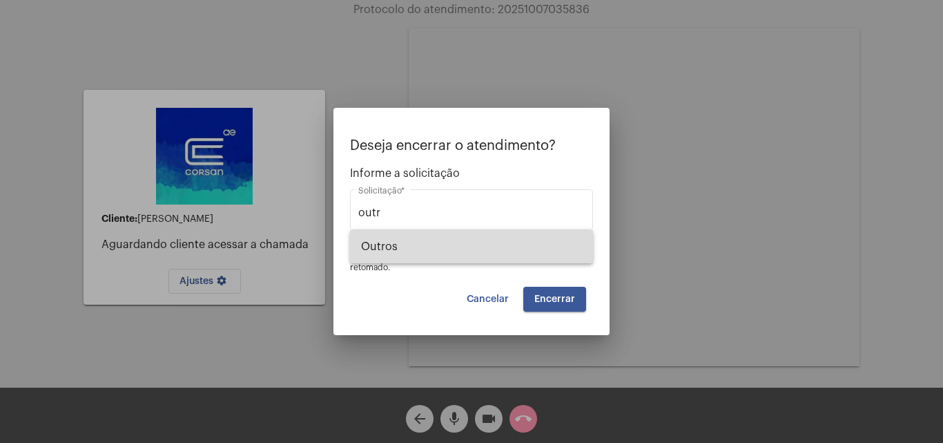
click at [458, 244] on span "Outros" at bounding box center [471, 246] width 221 height 33
type input "Outros"
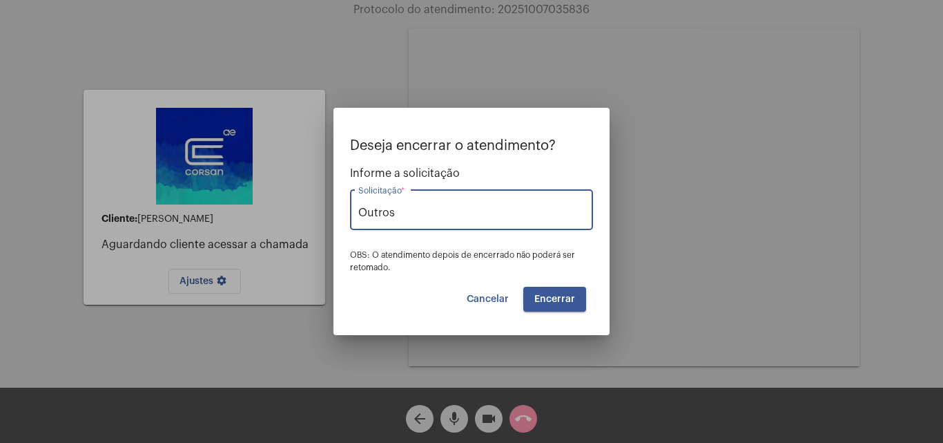
click at [552, 295] on span "Encerrar" at bounding box center [554, 299] width 41 height 10
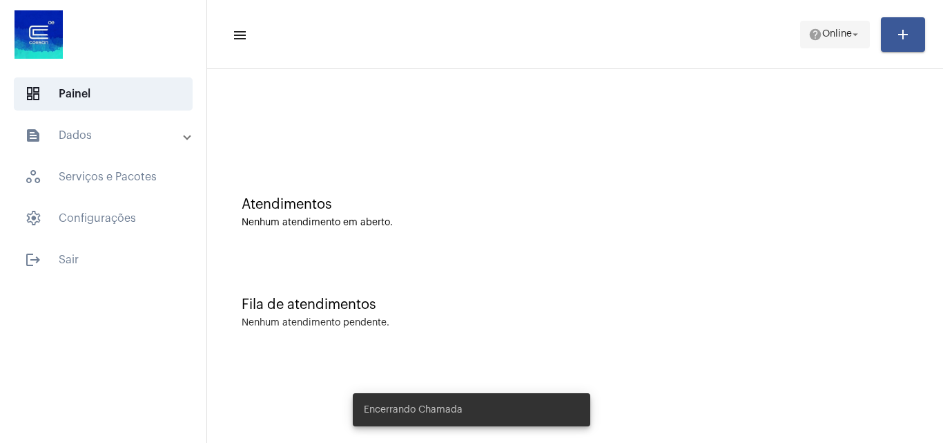
click at [821, 21] on button "help Online arrow_drop_down" at bounding box center [835, 35] width 70 height 28
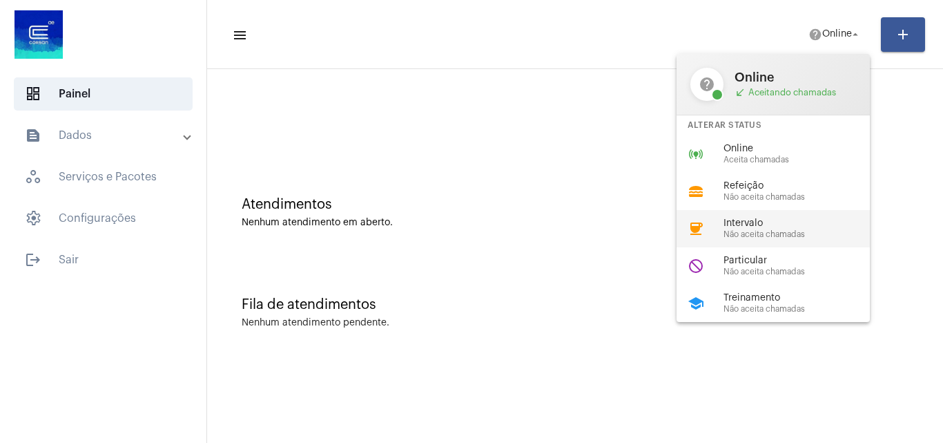
click at [771, 228] on span "Intervalo" at bounding box center [802, 223] width 157 height 10
